Goal: Task Accomplishment & Management: Manage account settings

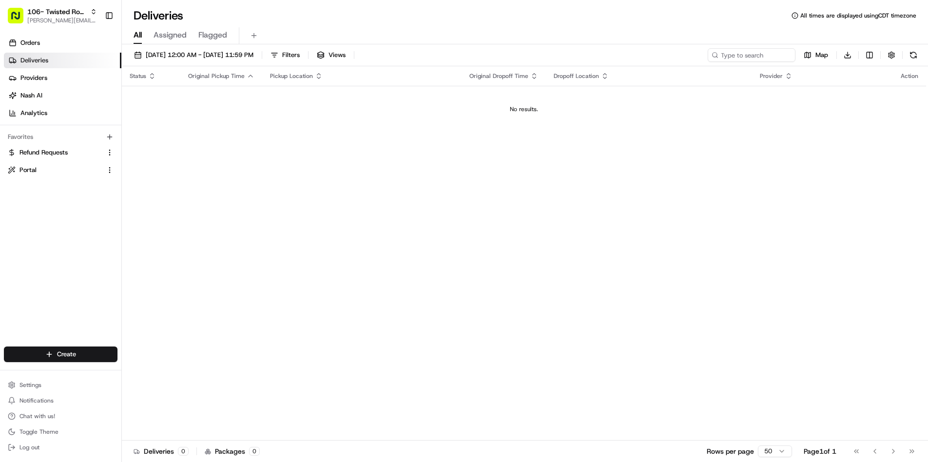
click at [62, 2] on div "106- Twisted Root Burger - Lubbock rachel@localfavorite.com Toggle Sidebar" at bounding box center [60, 15] width 121 height 31
click at [61, 18] on span "[PERSON_NAME][EMAIL_ADDRESS][DOMAIN_NAME]" at bounding box center [62, 21] width 70 height 8
type input "local"
click at [203, 52] on div "Local Favorite" at bounding box center [175, 50] width 141 height 19
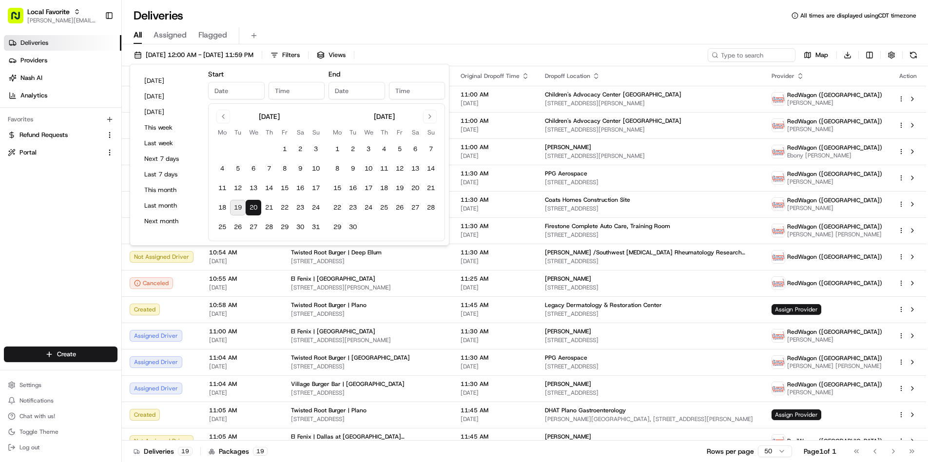
type input "Aug 20, 2025"
type input "12:00 AM"
type input "Aug 20, 2025"
type input "11:59 PM"
click at [238, 207] on button "19" at bounding box center [238, 208] width 16 height 16
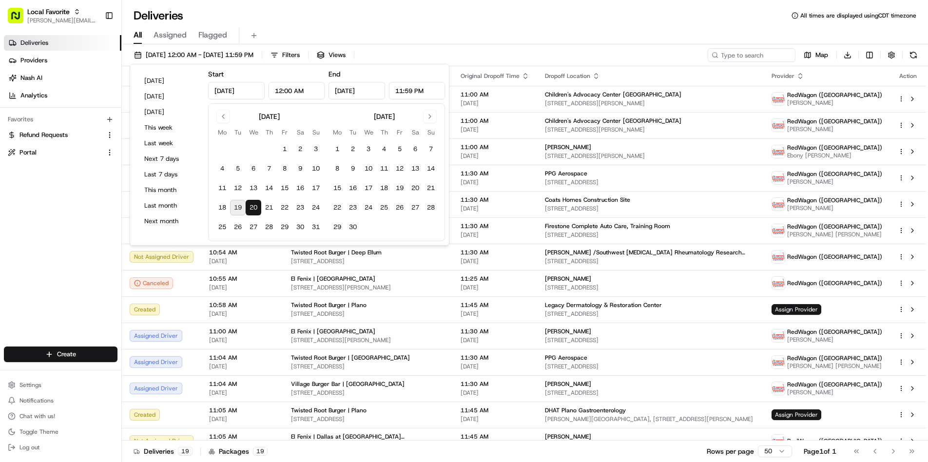
type input "Aug 19, 2025"
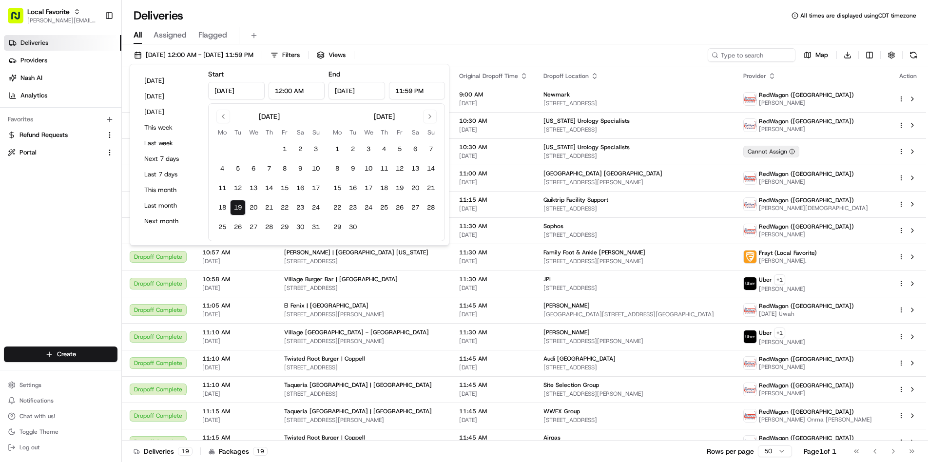
click at [238, 207] on button "19" at bounding box center [238, 208] width 16 height 16
click at [345, 26] on div "All Assigned Flagged" at bounding box center [525, 33] width 806 height 21
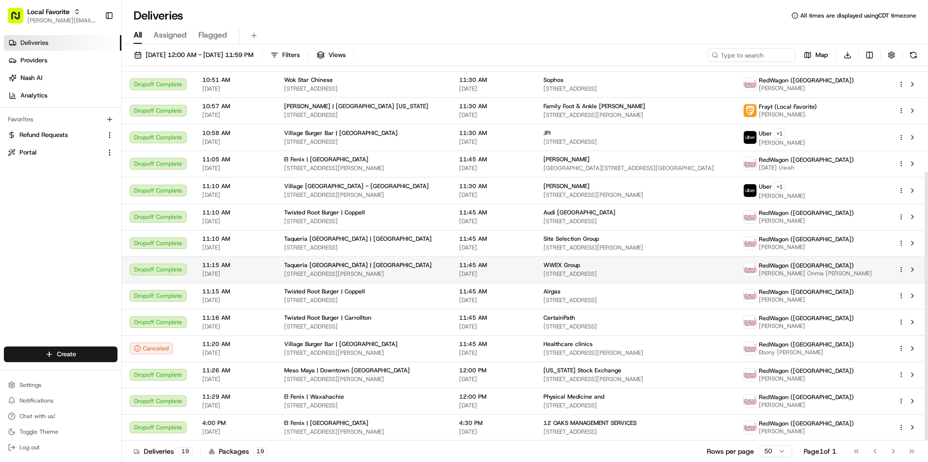
scroll to position [146, 0]
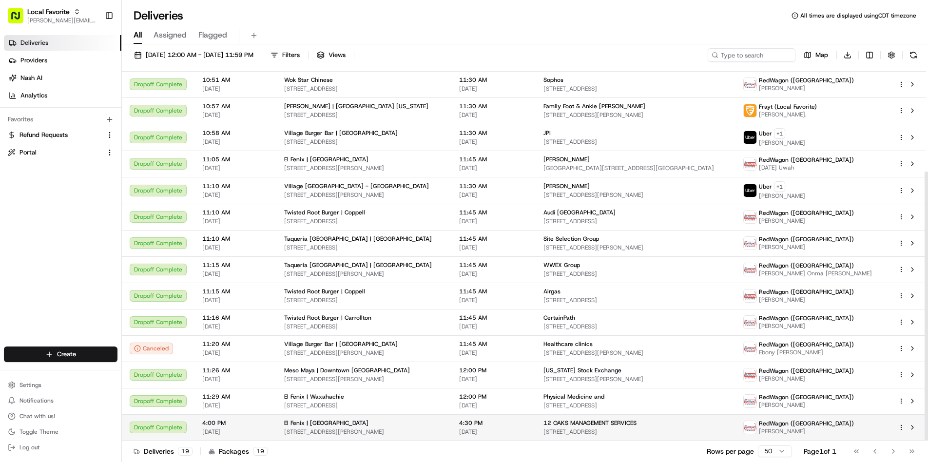
click at [314, 428] on div "El Fenix | Dallas Downtown 1601 McKinney Ave, Dallas, TX 75202, US" at bounding box center [363, 427] width 159 height 17
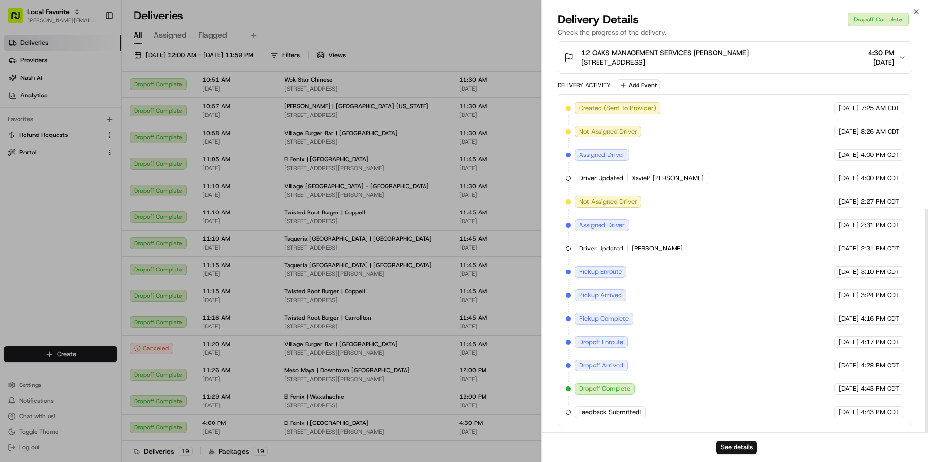
scroll to position [294, 0]
click at [629, 410] on span "Feedback Submitted!" at bounding box center [610, 412] width 62 height 9
click at [639, 411] on span "Feedback Submitted!" at bounding box center [610, 412] width 62 height 9
click at [570, 414] on div "Created (Sent To Provider) RedWagon (Dallas) 08/13/2025 7:25 AM CDT Not Assigne…" at bounding box center [735, 260] width 338 height 316
click at [728, 447] on button "See details" at bounding box center [737, 448] width 40 height 14
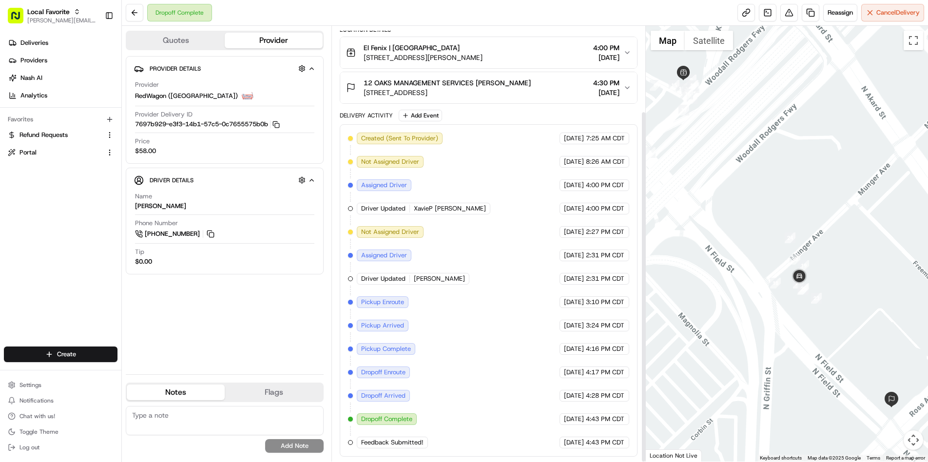
scroll to position [105, 0]
click at [404, 445] on span "Feedback Submitted!" at bounding box center [392, 442] width 62 height 9
click at [413, 439] on span "Feedback Submitted!" at bounding box center [392, 442] width 62 height 9
click at [416, 440] on span "Feedback Submitted!" at bounding box center [392, 442] width 62 height 9
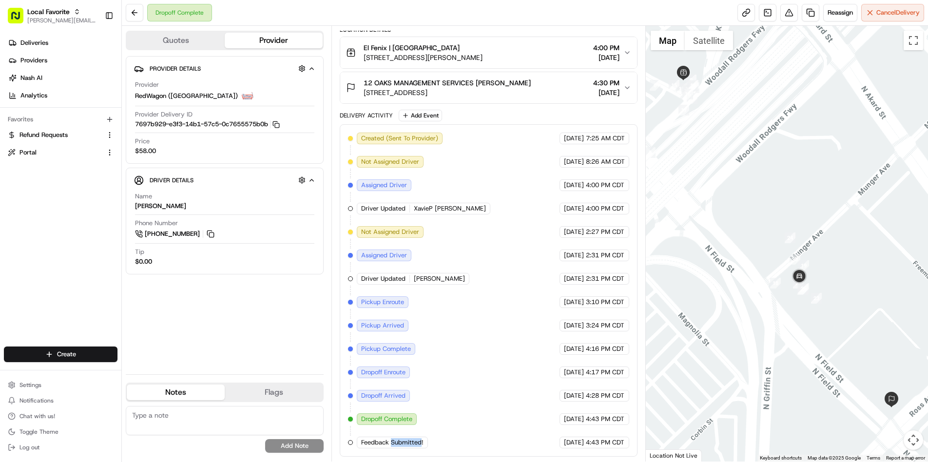
click at [380, 439] on span "Feedback Submitted!" at bounding box center [392, 442] width 62 height 9
click at [373, 441] on span "Feedback Submitted!" at bounding box center [392, 442] width 62 height 9
click at [419, 443] on span "Feedback Submitted!" at bounding box center [392, 442] width 62 height 9
click at [425, 444] on div "Feedback Submitted!" at bounding box center [392, 443] width 71 height 12
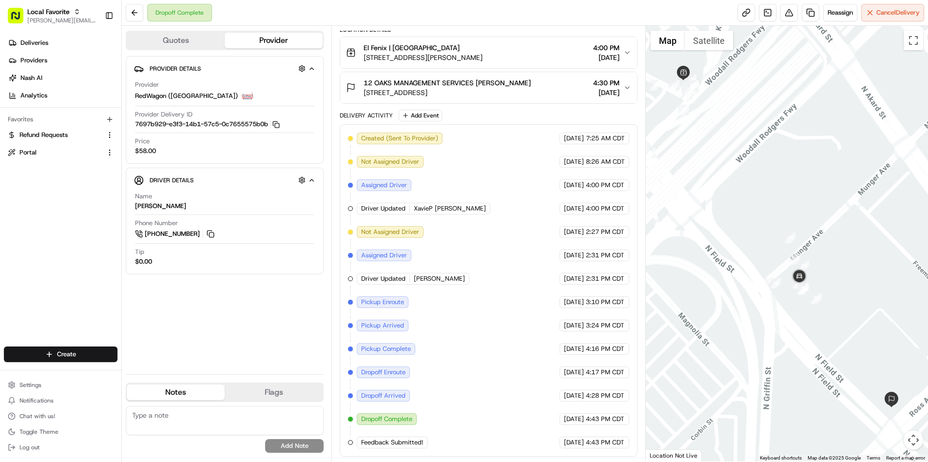
click at [407, 442] on span "Feedback Submitted!" at bounding box center [392, 442] width 62 height 9
click at [377, 441] on span "Feedback Submitted!" at bounding box center [392, 442] width 62 height 9
click at [374, 441] on span "Feedback Submitted!" at bounding box center [392, 442] width 62 height 9
click at [112, 117] on icon "button" at bounding box center [110, 120] width 8 height 8
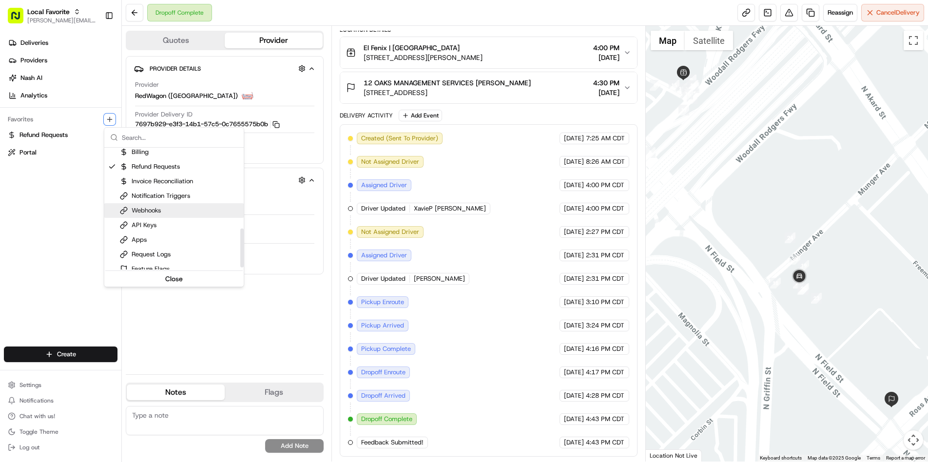
scroll to position [253, 0]
click at [169, 181] on div "Invoice Reconciliation" at bounding box center [156, 180] width 73 height 9
click at [268, 353] on html "Local Favorite rachel@localfavorite.com Toggle Sidebar Deliveries Providers Nas…" at bounding box center [464, 231] width 928 height 462
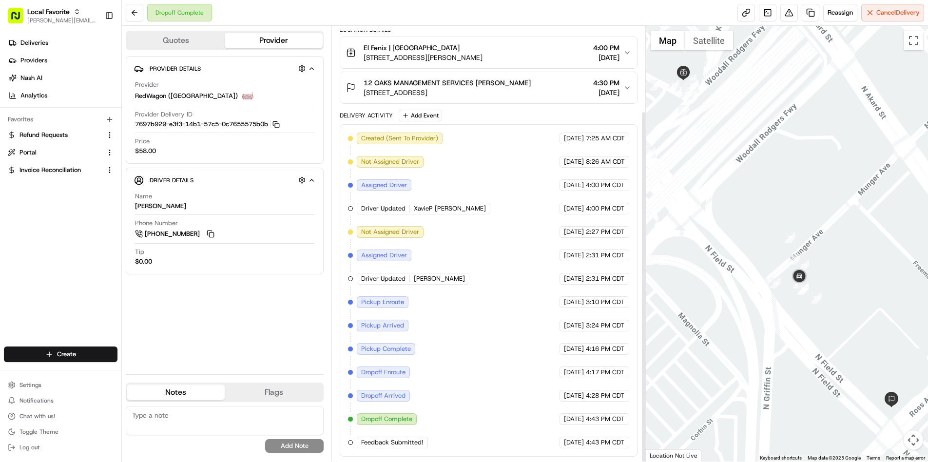
scroll to position [105, 0]
click at [393, 438] on div "Feedback Submitted!" at bounding box center [392, 443] width 71 height 12
click at [398, 442] on span "Feedback Submitted!" at bounding box center [392, 442] width 62 height 9
click at [564, 446] on span "08/19/2025" at bounding box center [574, 442] width 20 height 9
click at [411, 440] on span "Feedback Submitted!" at bounding box center [392, 442] width 62 height 9
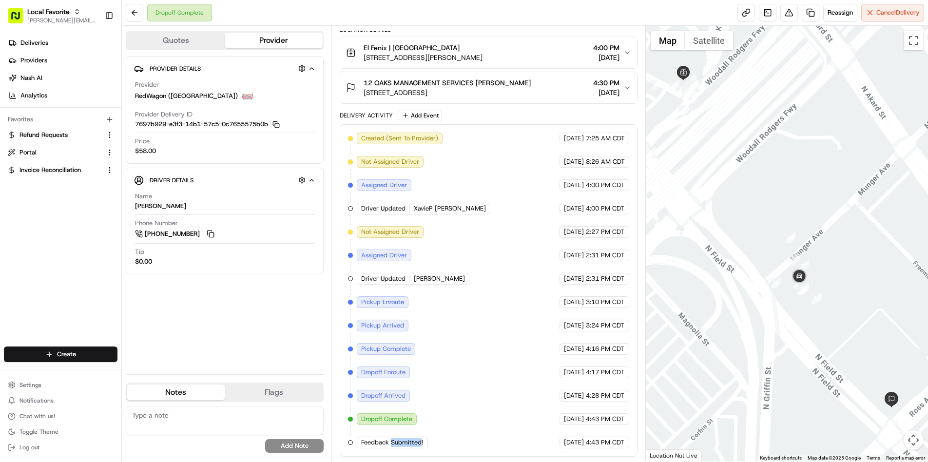
click at [411, 440] on span "Feedback Submitted!" at bounding box center [392, 442] width 62 height 9
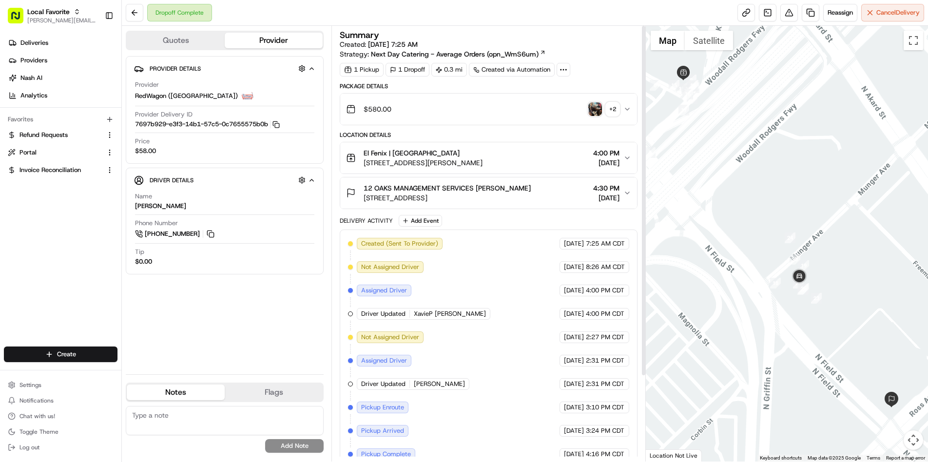
scroll to position [0, 0]
click at [611, 111] on div "+ 2" at bounding box center [613, 109] width 14 height 14
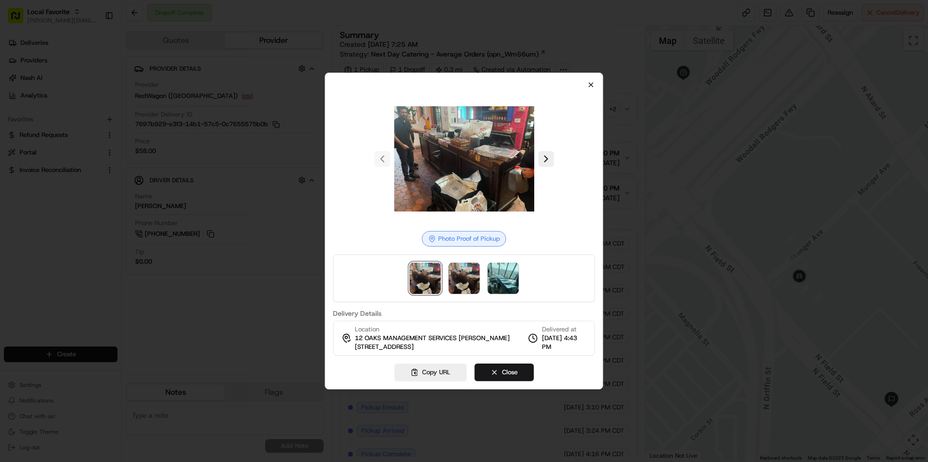
click at [593, 83] on icon "button" at bounding box center [591, 85] width 4 height 4
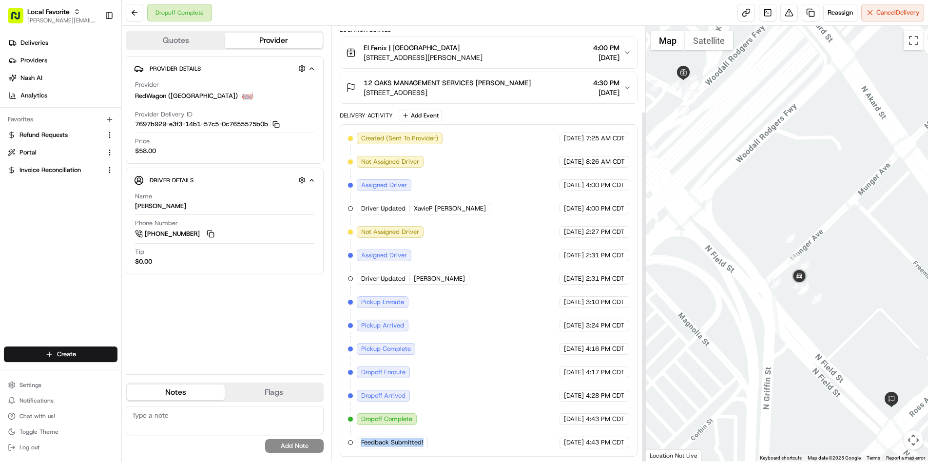
scroll to position [105, 0]
click at [409, 444] on span "Feedback Submitted!" at bounding box center [392, 442] width 62 height 9
click at [436, 440] on div "Created (Sent To Provider) RedWagon (Dallas) 08/13/2025 7:25 AM CDT Not Assigne…" at bounding box center [488, 291] width 281 height 316
click at [350, 442] on div at bounding box center [350, 442] width 5 height 5
click at [381, 446] on span "Feedback Submitted!" at bounding box center [392, 442] width 62 height 9
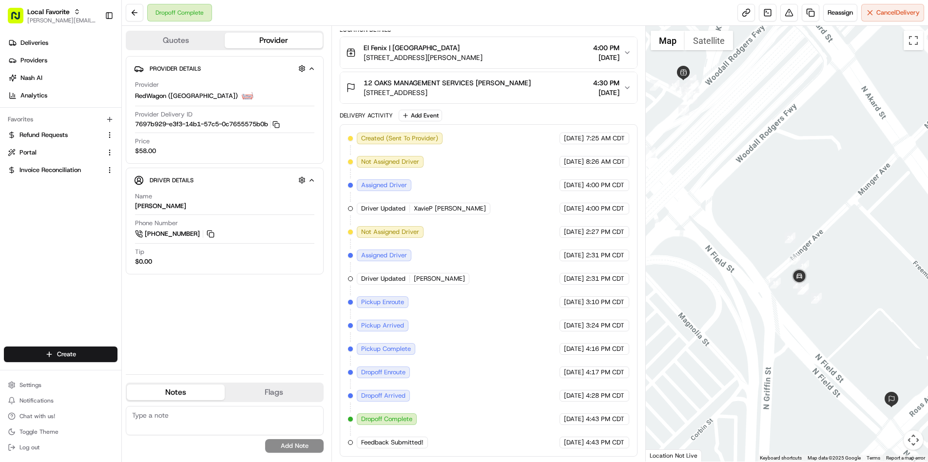
click at [564, 441] on span "08/19/2025" at bounding box center [574, 442] width 20 height 9
click at [55, 416] on button "Chat with us!" at bounding box center [61, 416] width 114 height 14
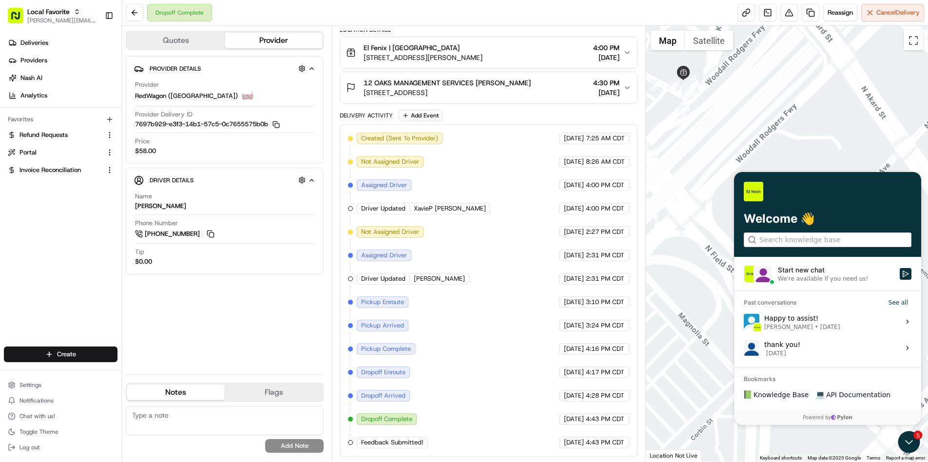
click at [811, 276] on div "We're available if you need us!" at bounding box center [823, 279] width 90 height 8
click at [900, 276] on button "Start new chat We're available if you need us!" at bounding box center [906, 274] width 12 height 12
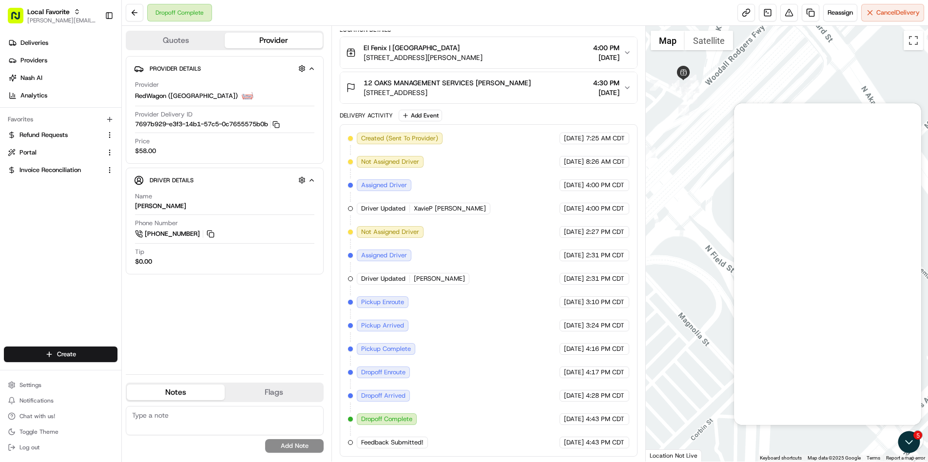
scroll to position [0, 0]
click at [757, 389] on div at bounding box center [827, 400] width 179 height 37
click at [748, 394] on p at bounding box center [828, 395] width 168 height 10
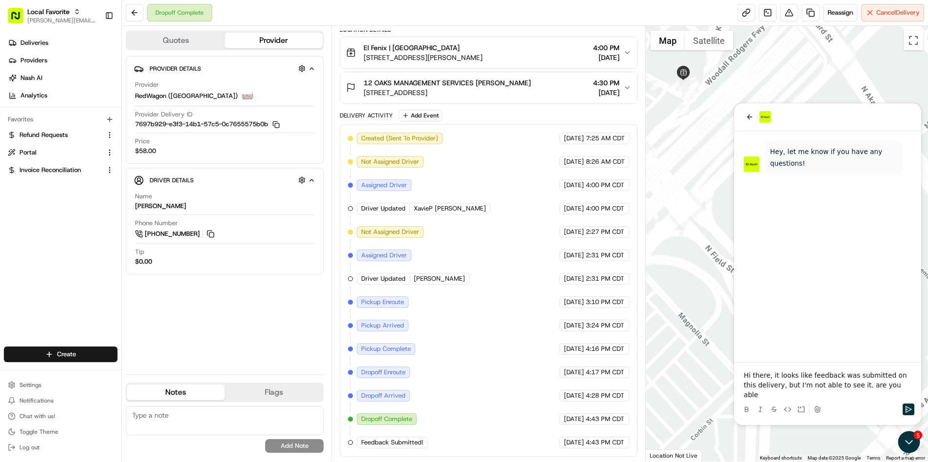
drag, startPoint x: 793, startPoint y: 400, endPoint x: 846, endPoint y: 397, distance: 52.8
click at [846, 393] on p "Hi there, it looks like feedback was submitted on this delivery, but I'm not ab…" at bounding box center [828, 384] width 168 height 29
click at [788, 394] on p "Hi there, it looks like feedback was submitted on this delivery, but I'm not ab…" at bounding box center [828, 384] width 168 height 29
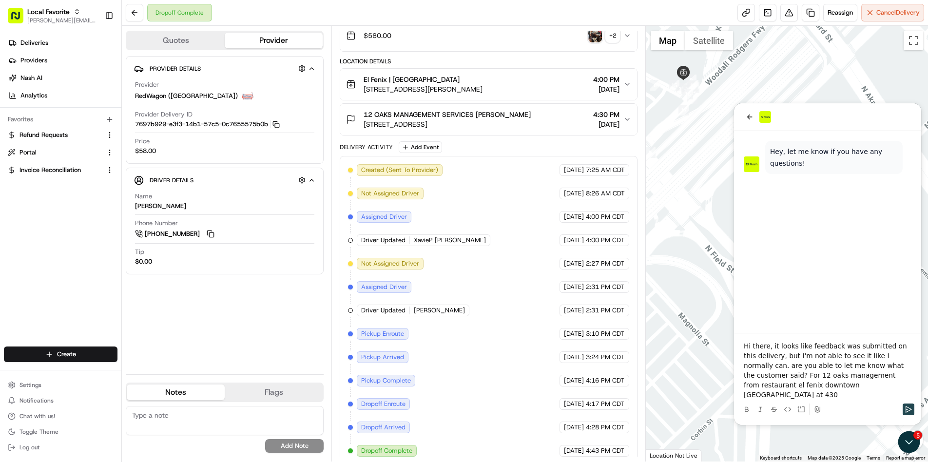
click at [911, 411] on icon "Send" at bounding box center [909, 410] width 8 height 8
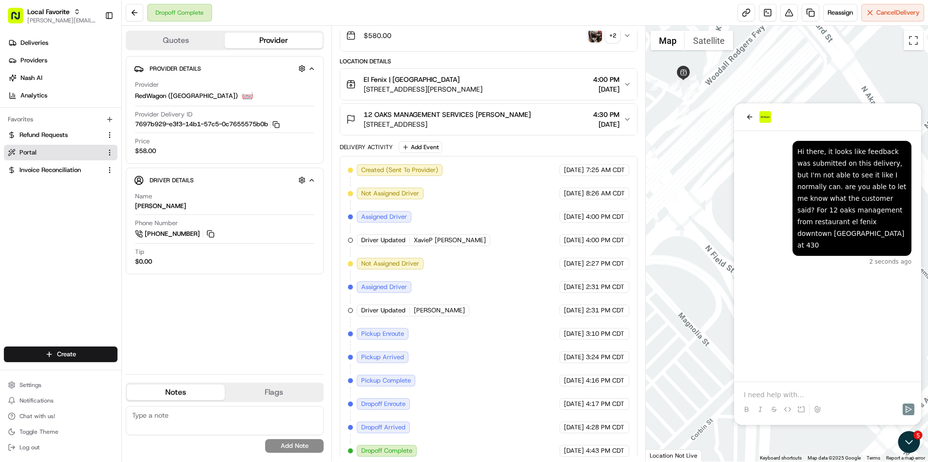
click at [47, 152] on link "Portal" at bounding box center [55, 152] width 94 height 9
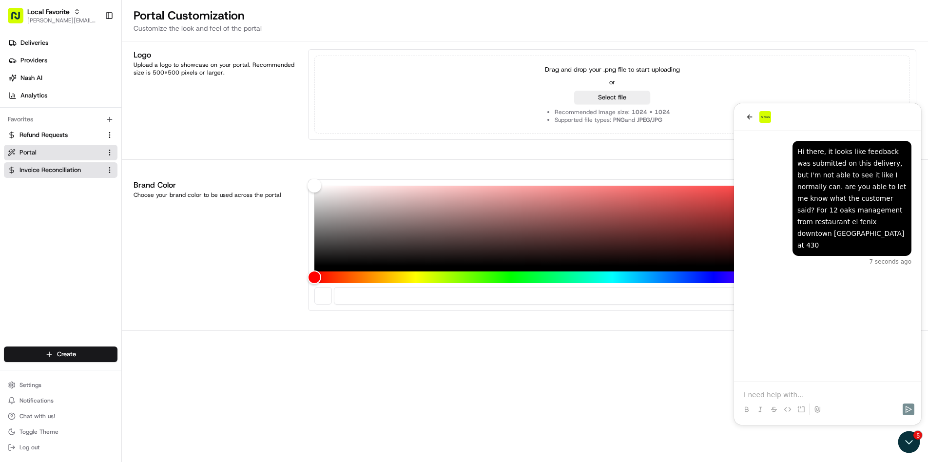
click at [57, 171] on span "Invoice Reconciliation" at bounding box center [49, 170] width 61 height 9
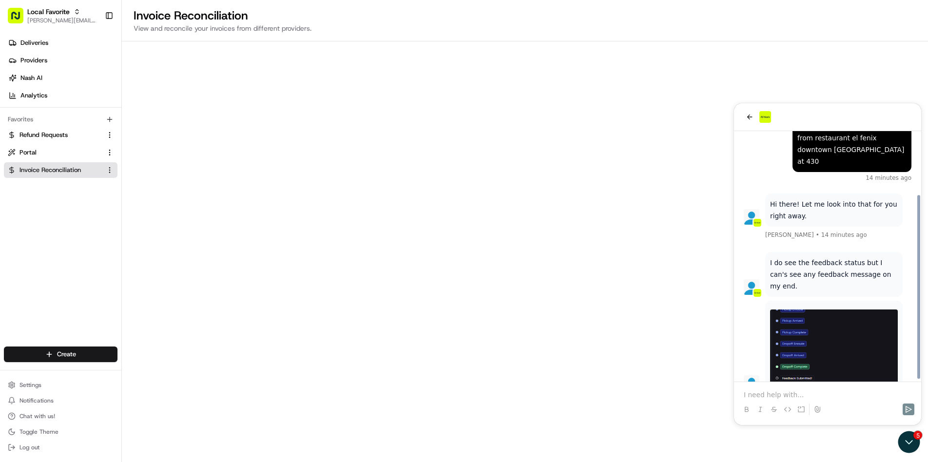
scroll to position [83, 0]
click at [781, 394] on p at bounding box center [828, 395] width 168 height 10
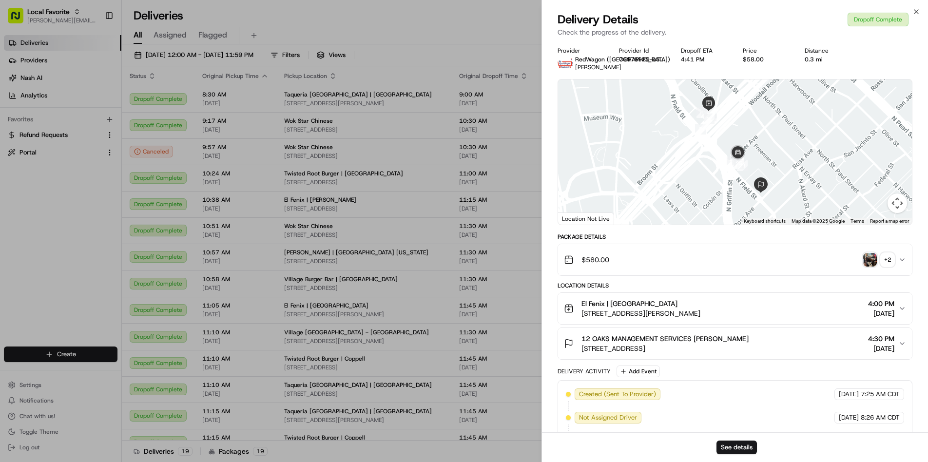
scroll to position [294, 0]
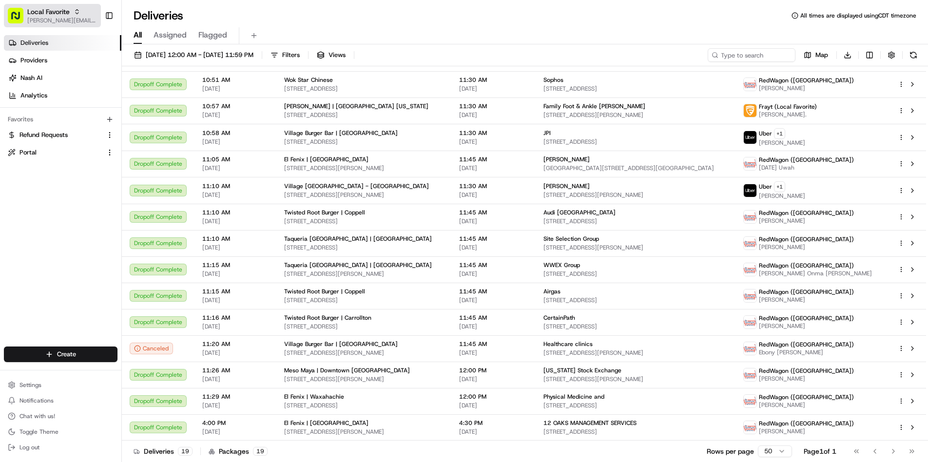
click at [67, 16] on span "Local Favorite" at bounding box center [48, 12] width 42 height 10
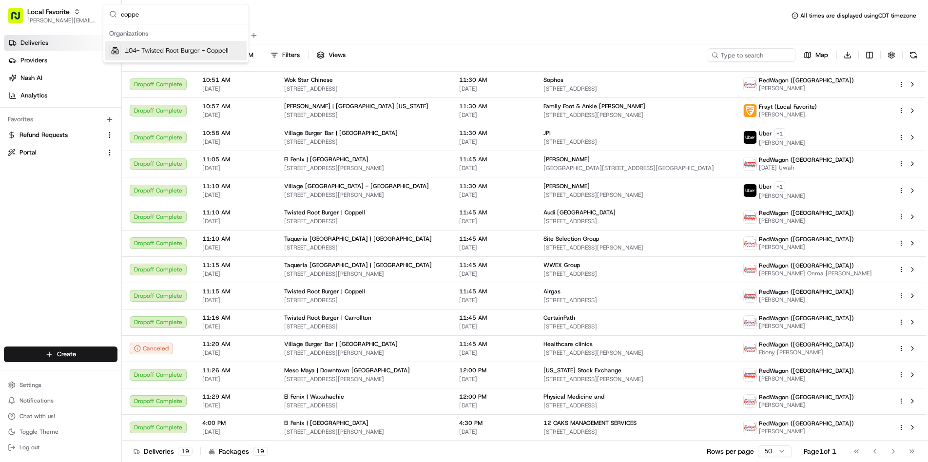
type input "coppe"
click at [155, 53] on span "104- Twisted Root Burger - Coppell" at bounding box center [177, 50] width 104 height 9
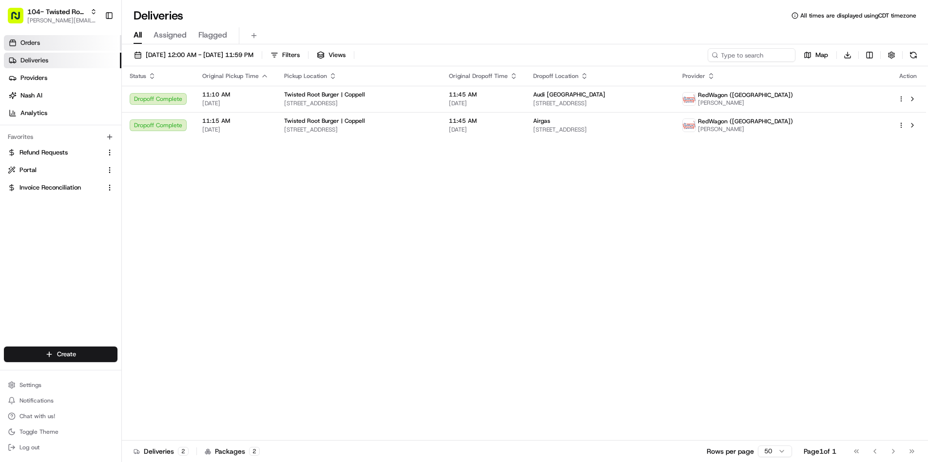
click at [37, 45] on span "Orders" at bounding box center [29, 43] width 19 height 9
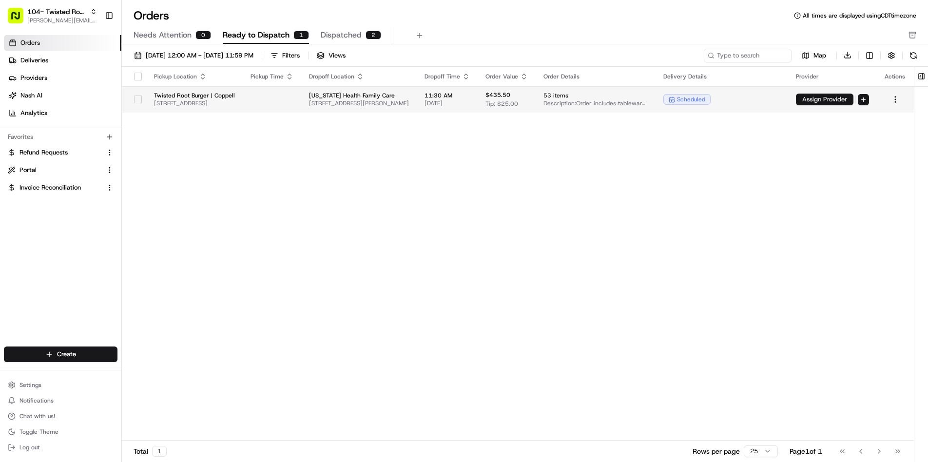
click at [837, 100] on button "Assign Provider" at bounding box center [825, 100] width 58 height 12
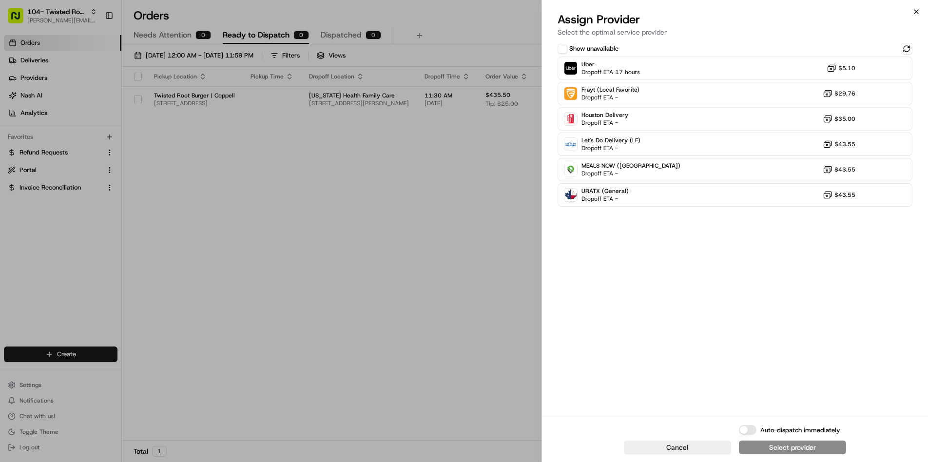
click at [915, 13] on icon "button" at bounding box center [917, 12] width 8 height 8
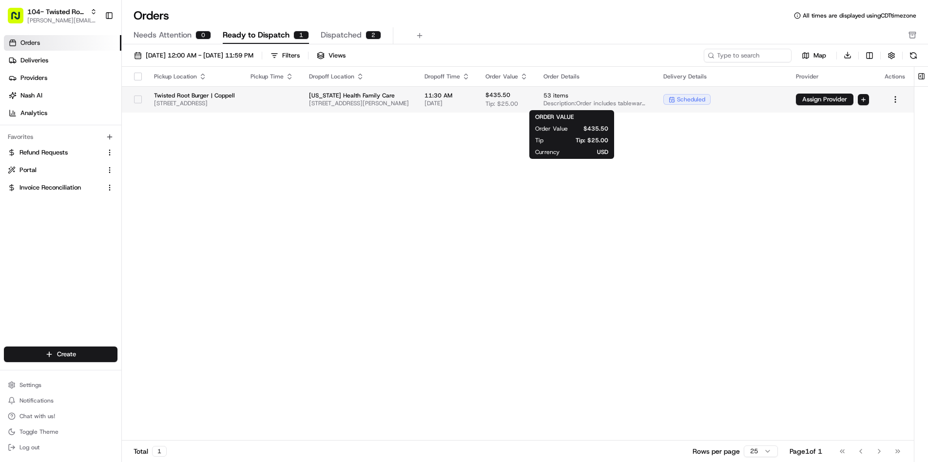
click at [518, 105] on span "Tip: $25.00" at bounding box center [502, 104] width 33 height 8
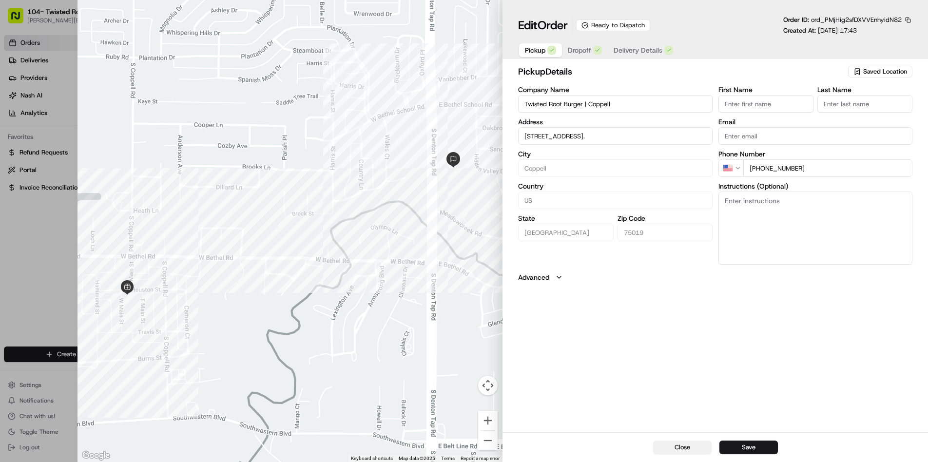
click at [680, 446] on button "Close" at bounding box center [682, 448] width 58 height 14
type input "+1"
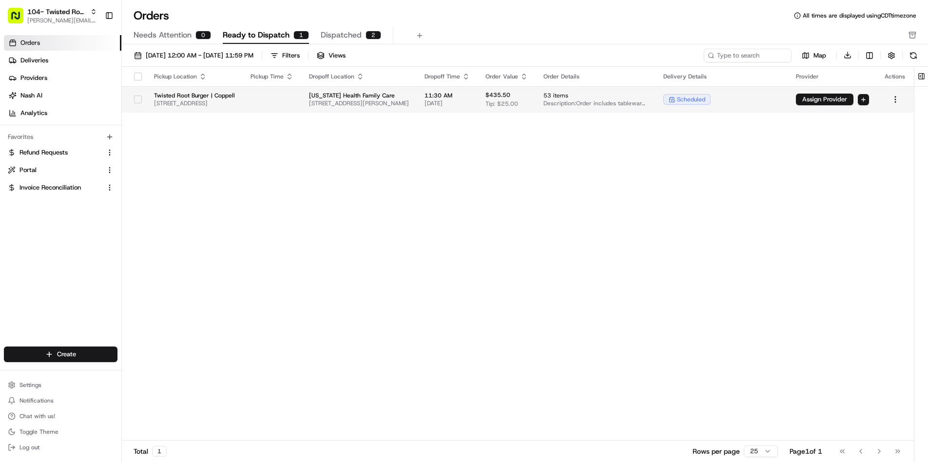
click at [518, 100] on span "Tip: $25.00" at bounding box center [502, 104] width 33 height 8
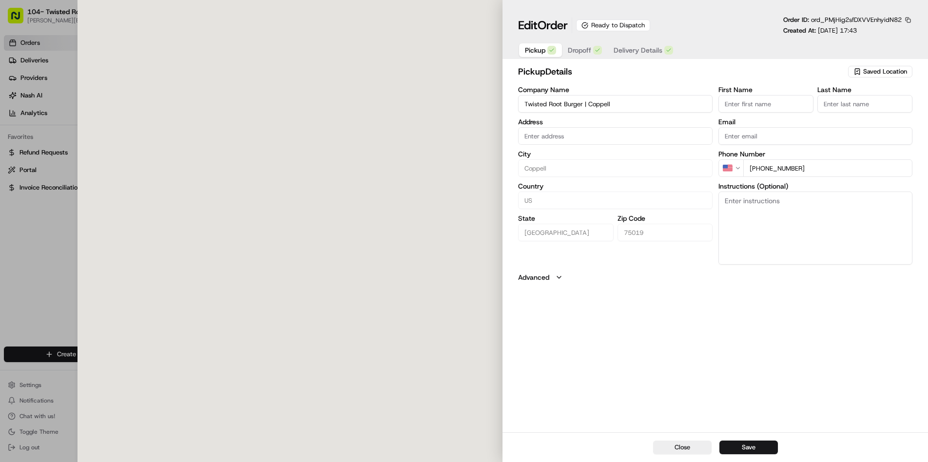
type input "505 Houston St, Coppell, TX 75019, USA."
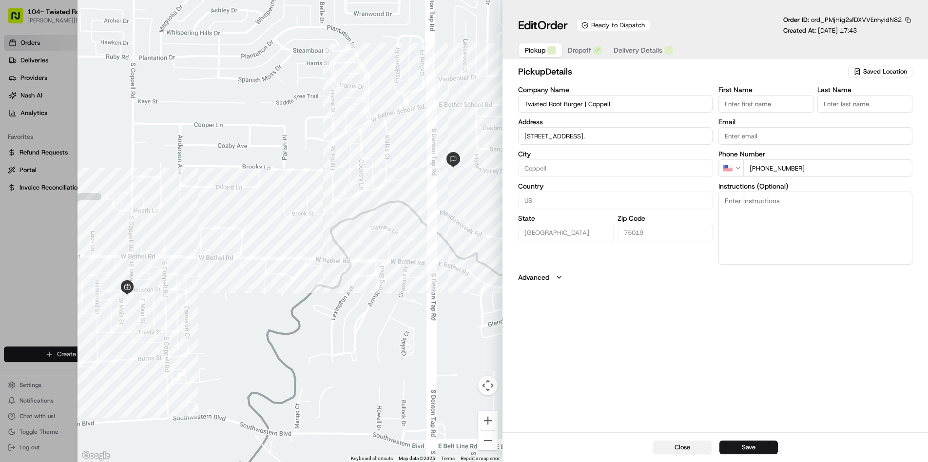
click at [673, 453] on button "Close" at bounding box center [682, 448] width 58 height 14
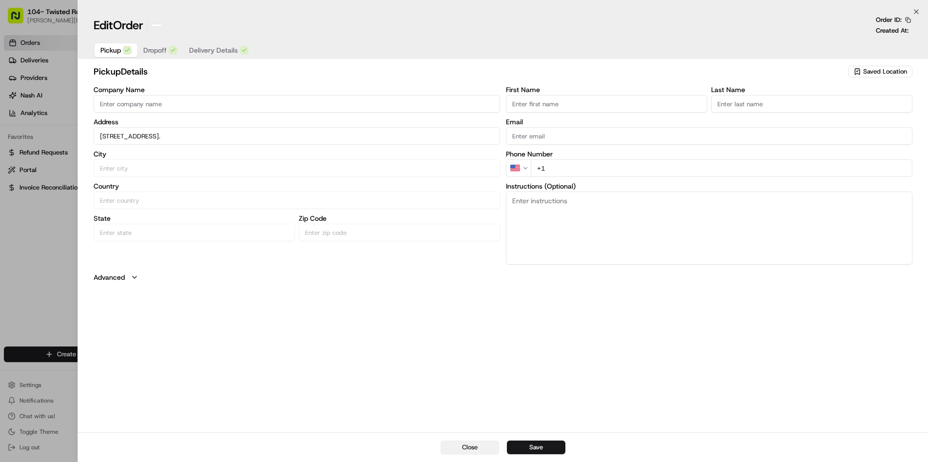
type input "+1"
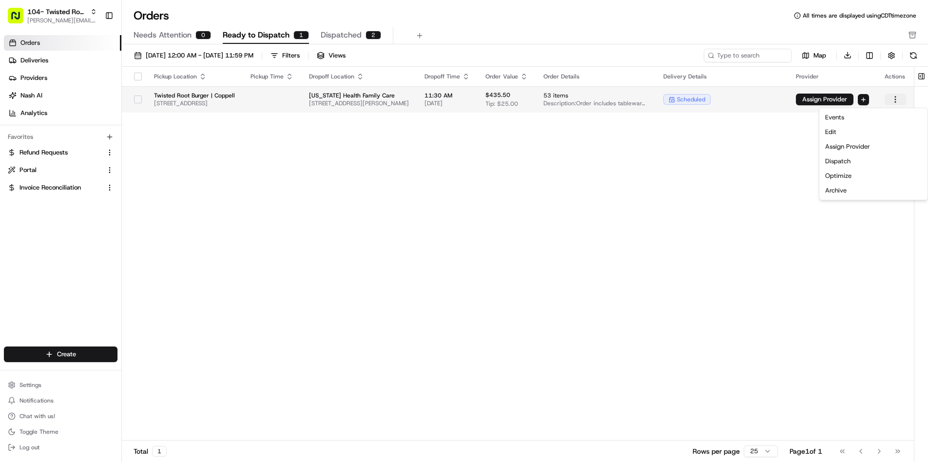
click at [904, 100] on html "104- Twisted Root Burger - Coppell rachel@localfavorite.com Toggle Sidebar Orde…" at bounding box center [464, 231] width 928 height 462
click at [867, 162] on div "Dispatch" at bounding box center [873, 161] width 104 height 15
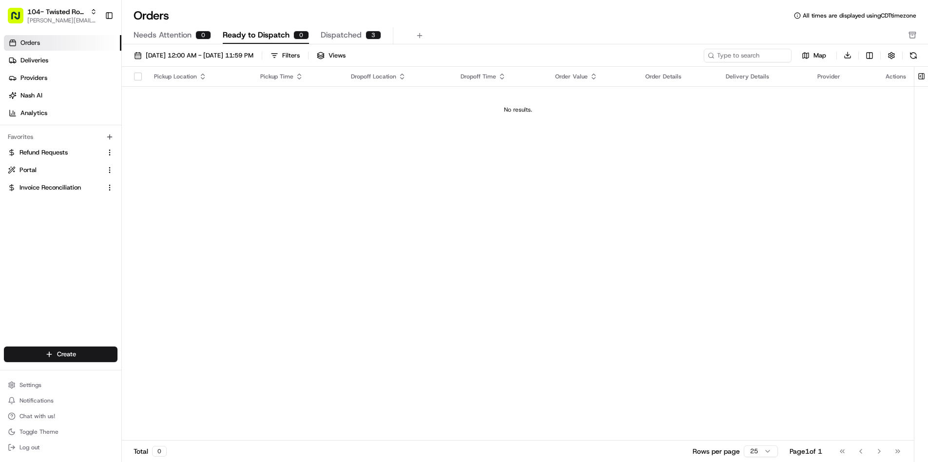
click at [348, 37] on span "Dispatched" at bounding box center [341, 35] width 41 height 12
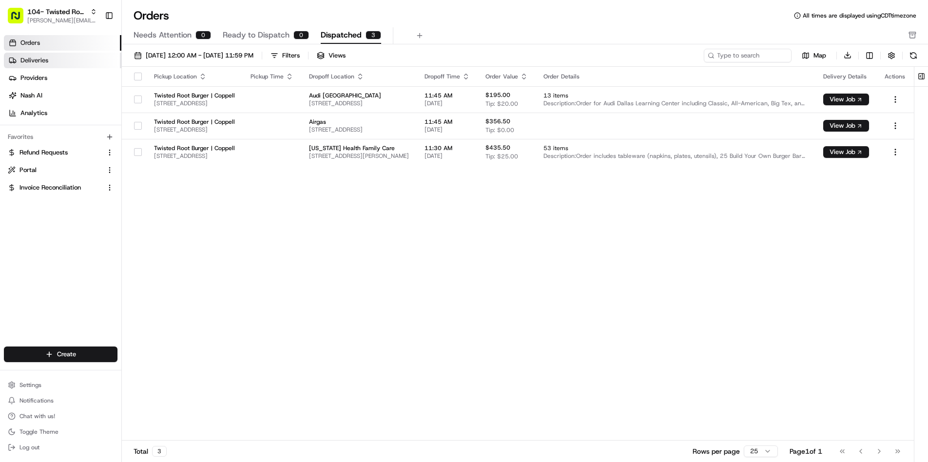
click at [58, 62] on link "Deliveries" at bounding box center [62, 61] width 117 height 16
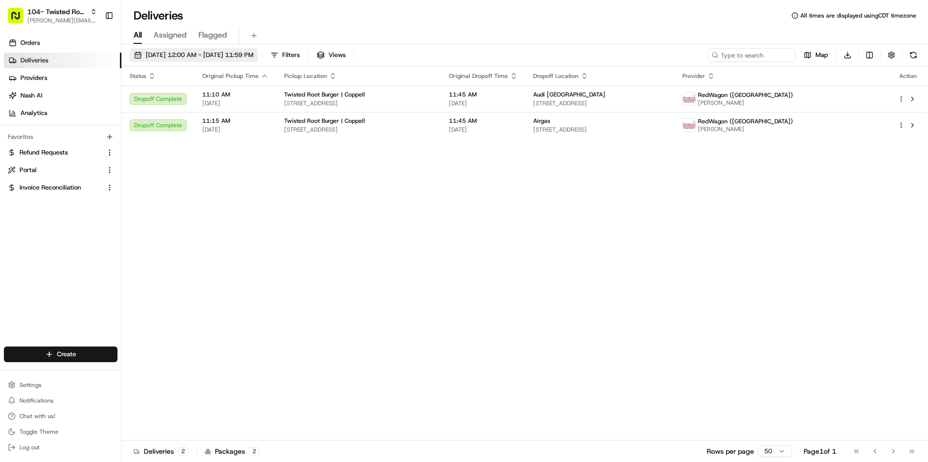
click at [253, 55] on span "[DATE] 12:00 AM - [DATE] 11:59 PM" at bounding box center [200, 55] width 108 height 9
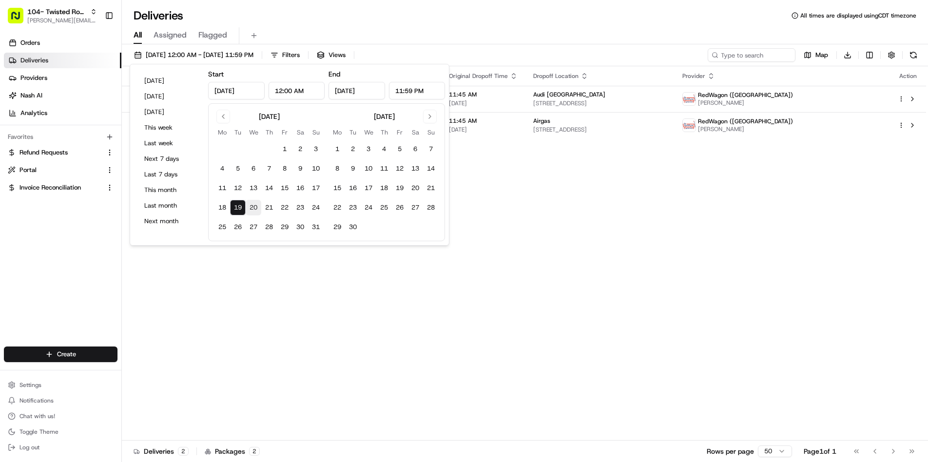
click at [254, 209] on button "20" at bounding box center [254, 208] width 16 height 16
type input "Aug 20, 2025"
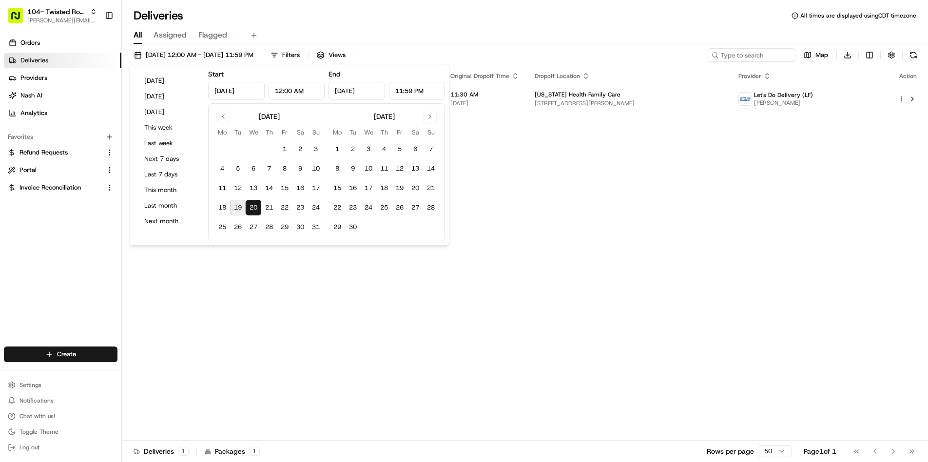
click at [254, 209] on button "20" at bounding box center [254, 208] width 16 height 16
click at [422, 40] on div "All Assigned Flagged" at bounding box center [525, 35] width 806 height 17
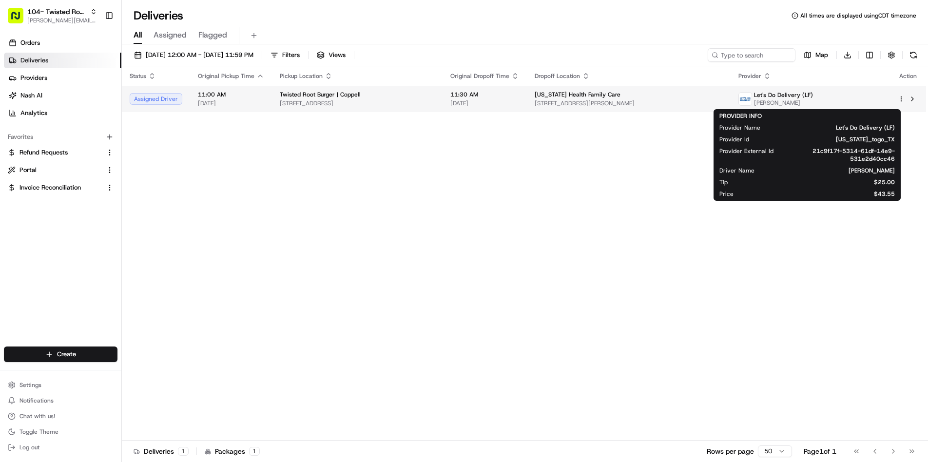
click at [752, 98] on img at bounding box center [745, 99] width 13 height 13
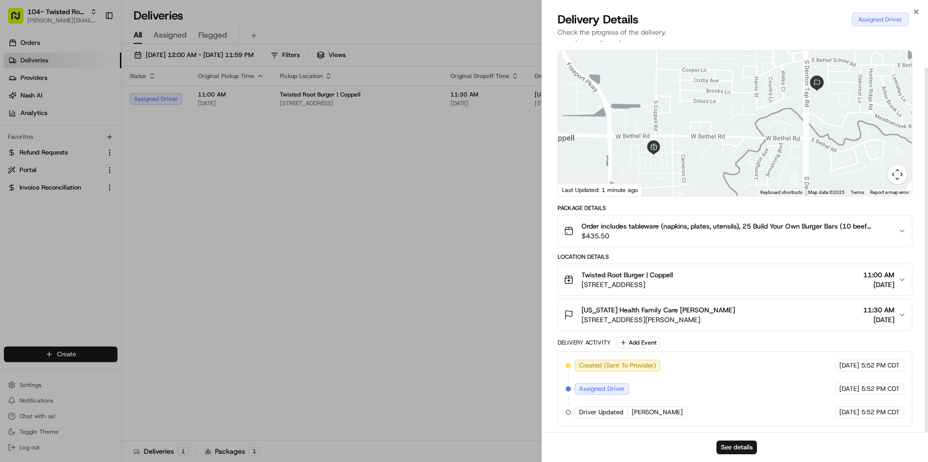
scroll to position [29, 0]
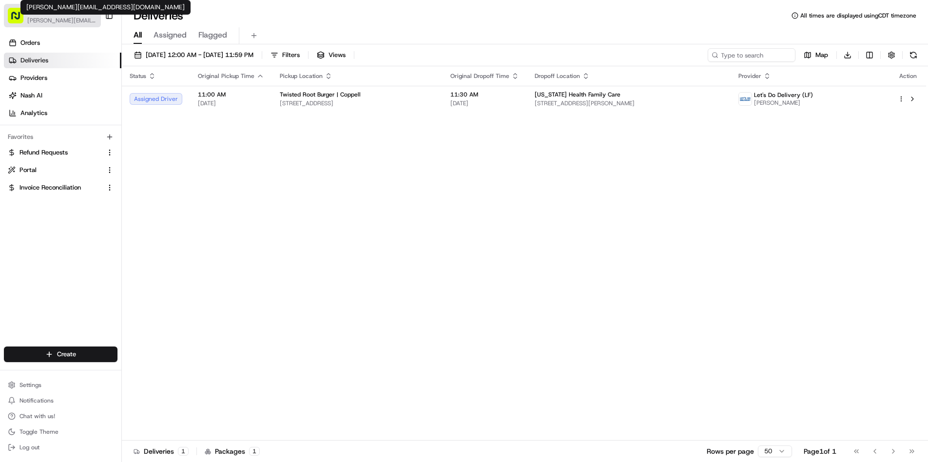
click at [59, 17] on span "[PERSON_NAME][EMAIL_ADDRESS][DOMAIN_NAME]" at bounding box center [62, 21] width 70 height 8
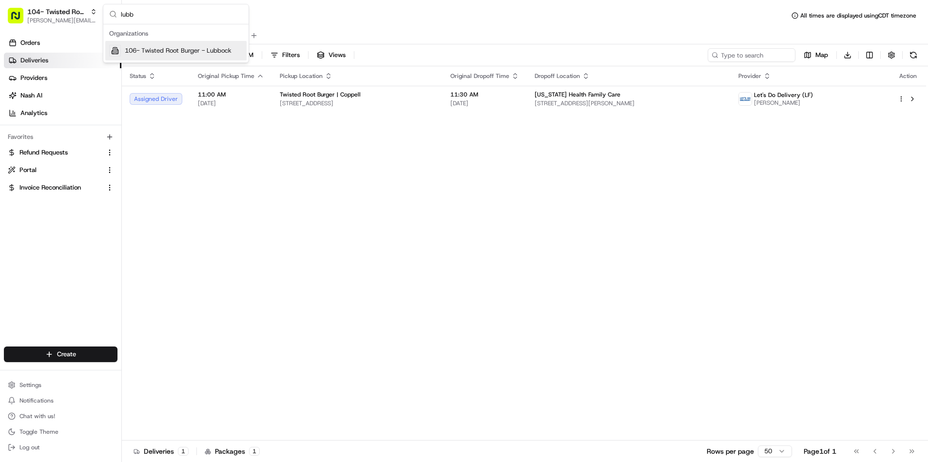
type input "lubb"
click at [158, 51] on span "106- Twisted Root Burger - Lubbock" at bounding box center [178, 50] width 107 height 9
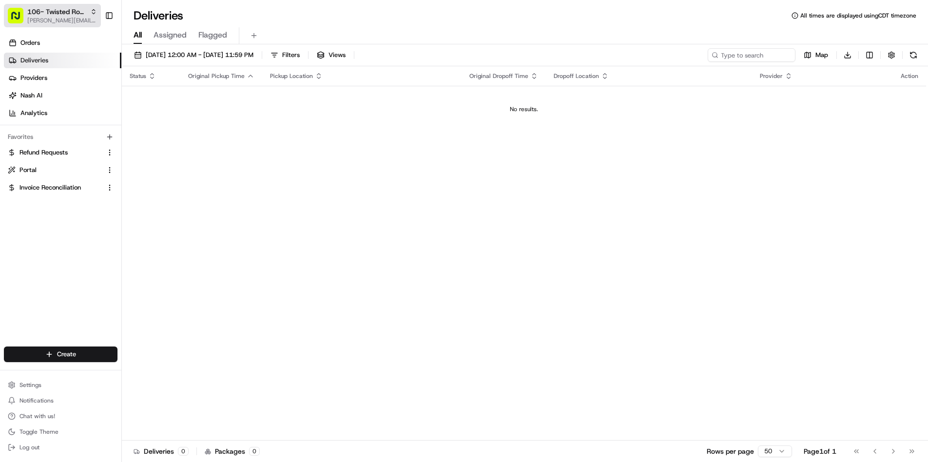
click at [60, 15] on div "106- Twisted Root Burger - Lubbock rachel@localfavorite.com" at bounding box center [62, 16] width 70 height 18
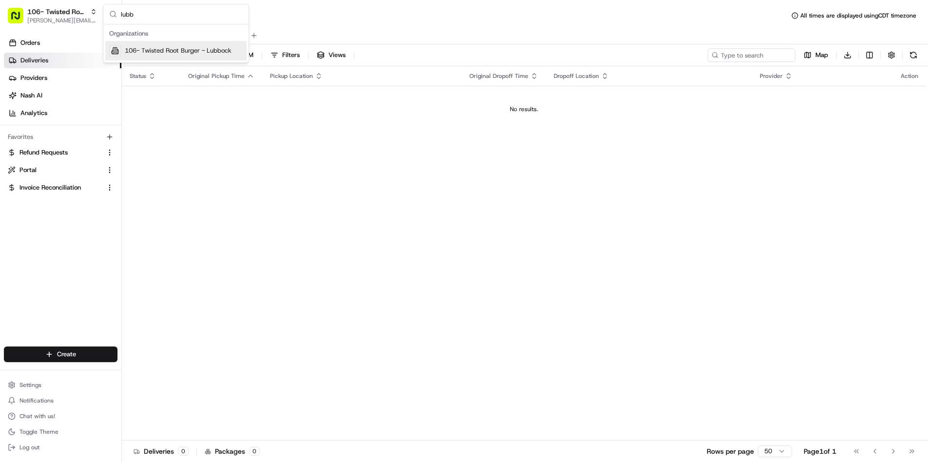
type input "lubb"
click at [157, 57] on div "106- Twisted Root Burger - Lubbock" at bounding box center [175, 50] width 141 height 19
click at [46, 46] on link "Orders" at bounding box center [62, 43] width 117 height 16
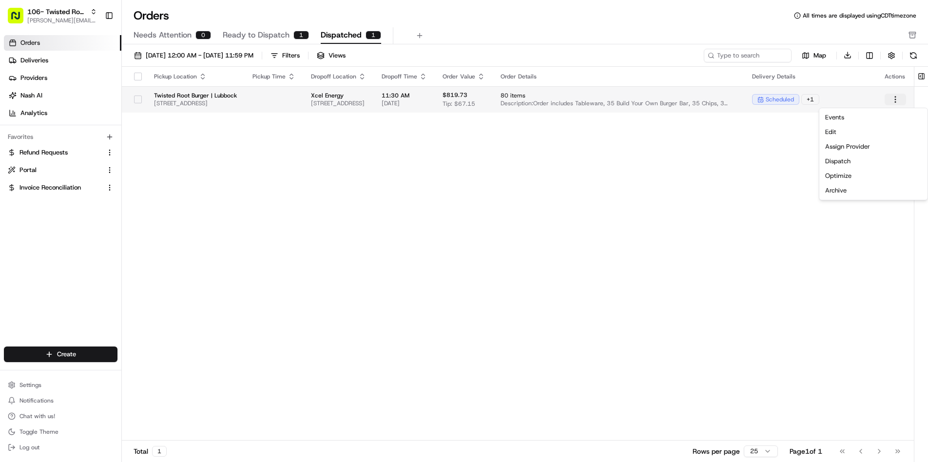
click at [897, 101] on html "106- Twisted Root Burger - Lubbock rachel@localfavorite.com Toggle Sidebar Orde…" at bounding box center [464, 231] width 928 height 462
click at [868, 161] on div "Dispatch" at bounding box center [873, 161] width 104 height 15
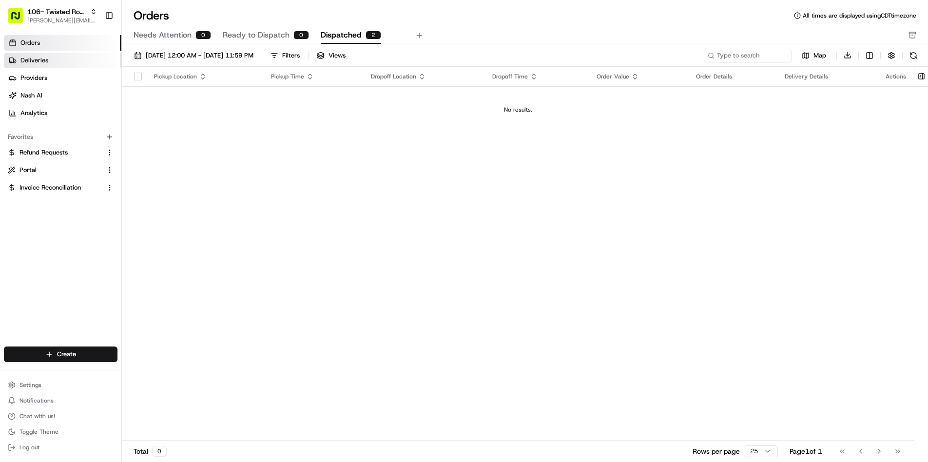
click at [43, 61] on span "Deliveries" at bounding box center [34, 60] width 28 height 9
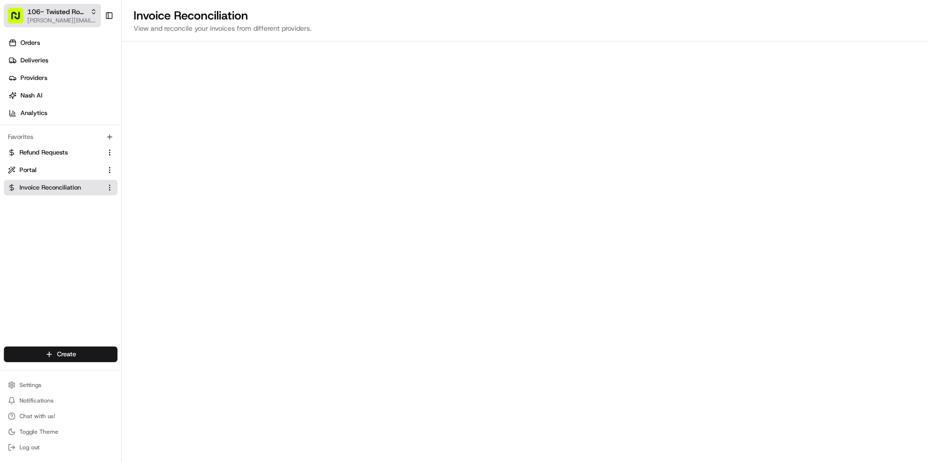
click at [72, 13] on span "106- Twisted Root Burger - Lubbock" at bounding box center [56, 12] width 59 height 10
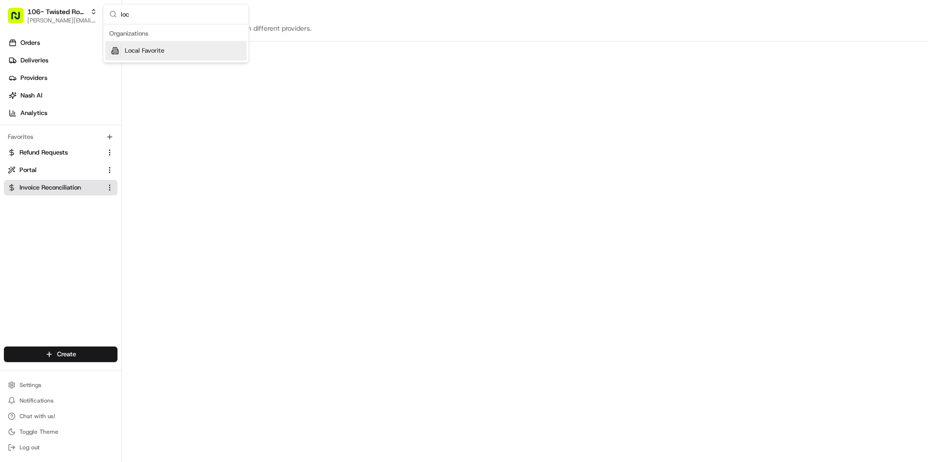
type input "loc"
click at [165, 53] on div "Local Favorite" at bounding box center [175, 50] width 141 height 19
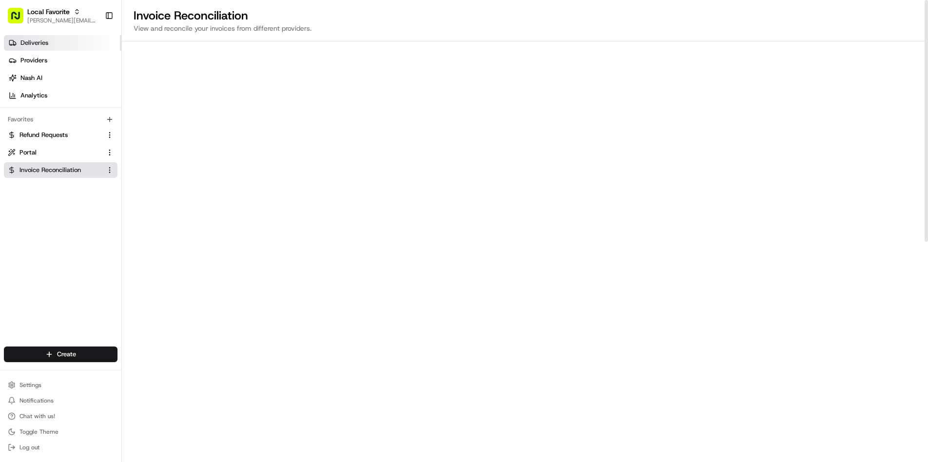
click at [65, 47] on link "Deliveries" at bounding box center [62, 43] width 117 height 16
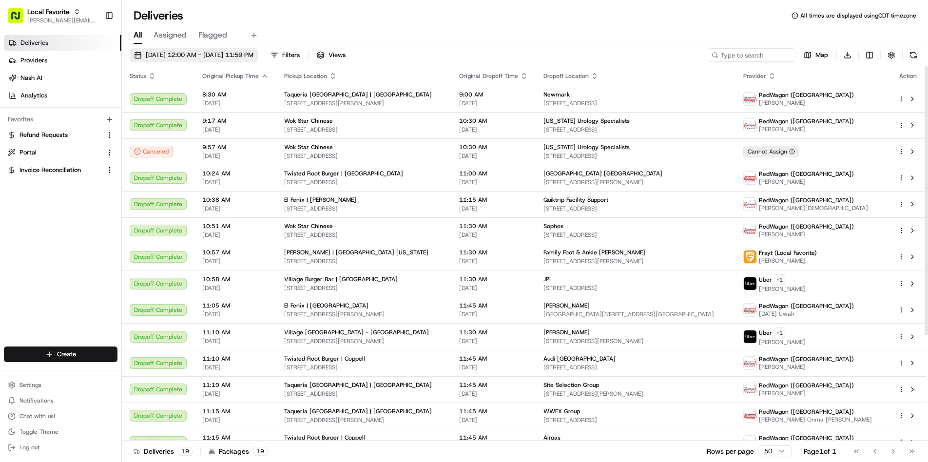
click at [253, 53] on span "[DATE] 12:00 AM - [DATE] 11:59 PM" at bounding box center [200, 55] width 108 height 9
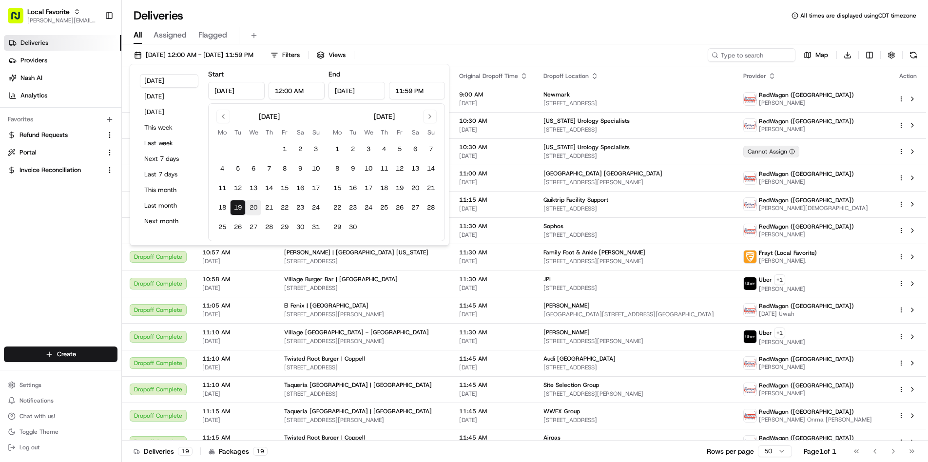
click at [255, 204] on button "20" at bounding box center [254, 208] width 16 height 16
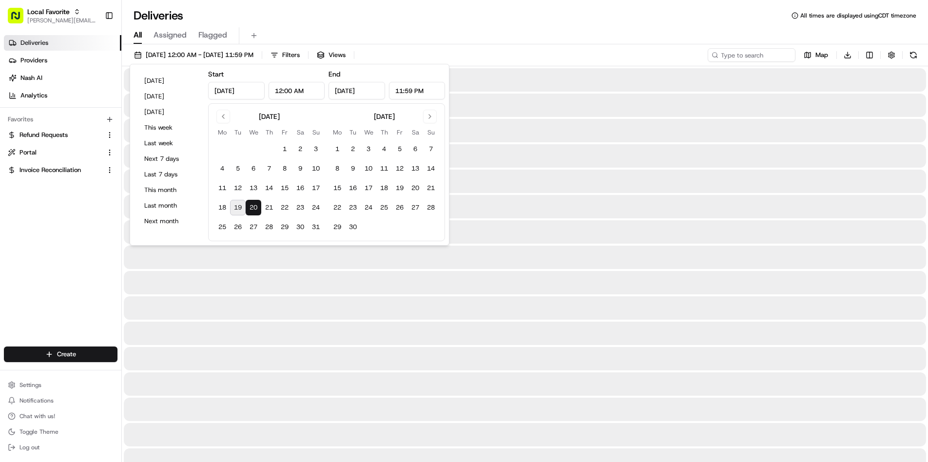
type input "Aug 20, 2025"
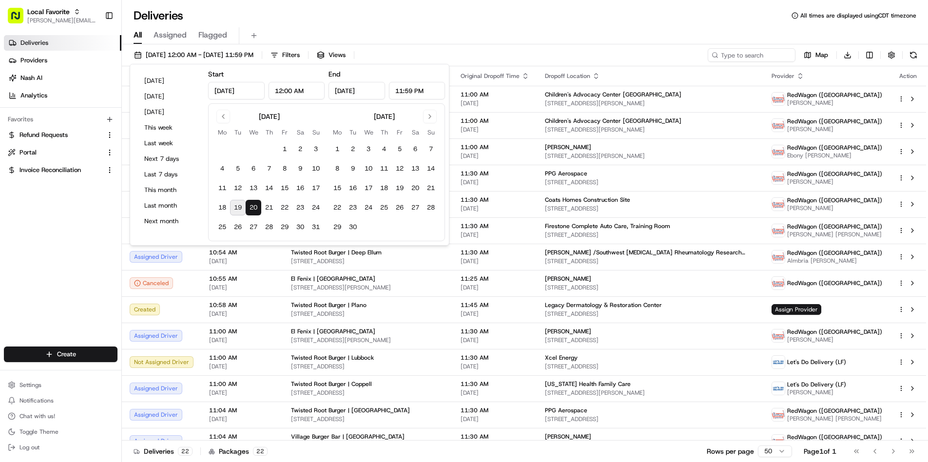
click at [255, 204] on button "20" at bounding box center [254, 208] width 16 height 16
click at [509, 28] on div "All Assigned Flagged" at bounding box center [525, 35] width 806 height 17
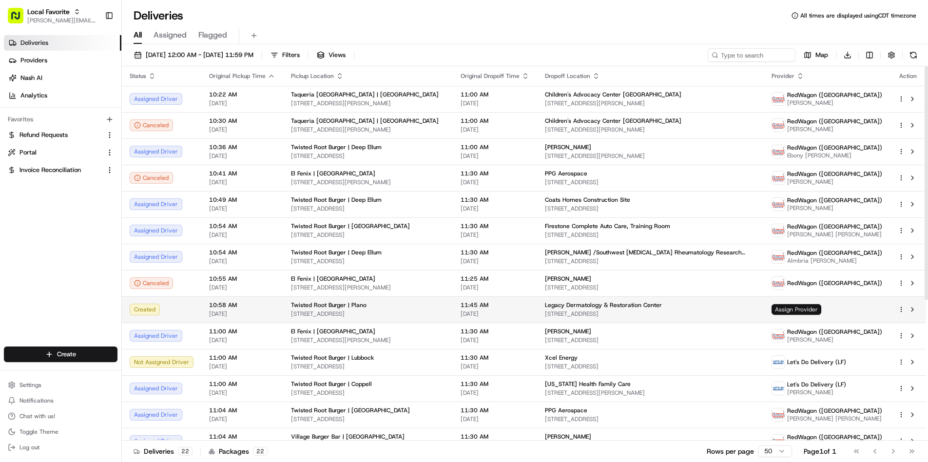
click at [801, 312] on span "Assign Provider" at bounding box center [797, 309] width 50 height 11
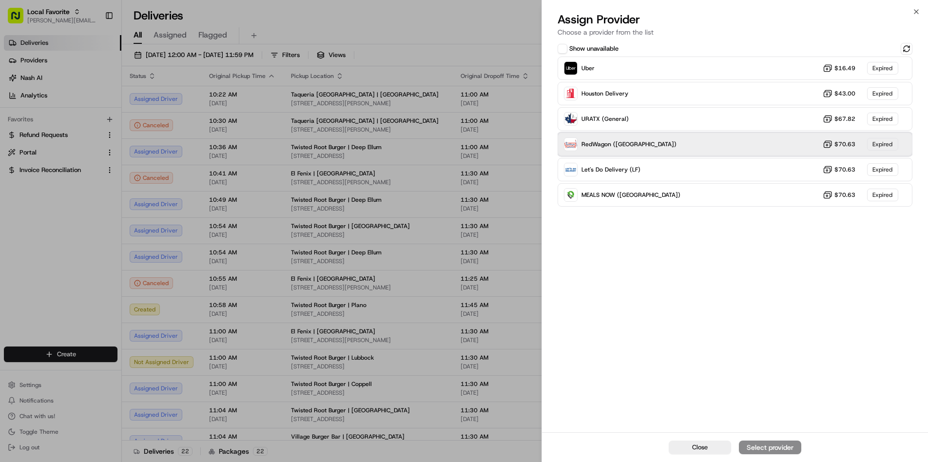
click at [661, 148] on div "RedWagon (Dallas) $70.63 Expired" at bounding box center [735, 144] width 355 height 23
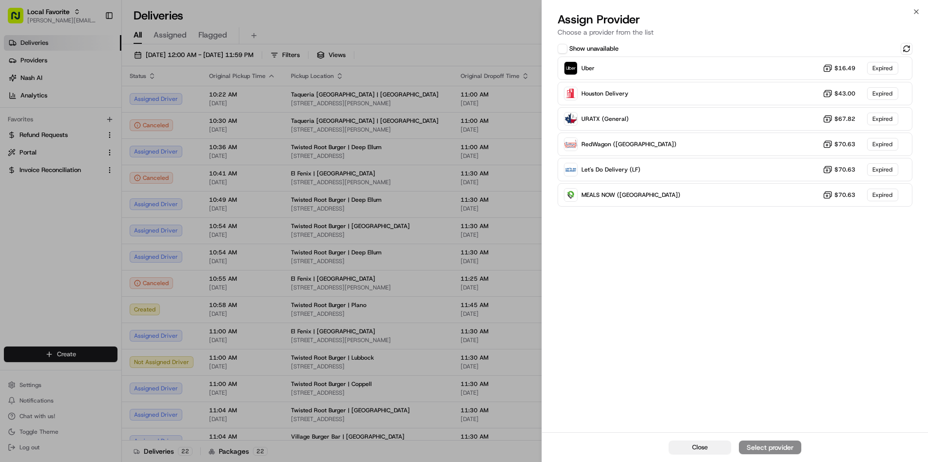
click at [696, 449] on span "Close" at bounding box center [700, 447] width 16 height 9
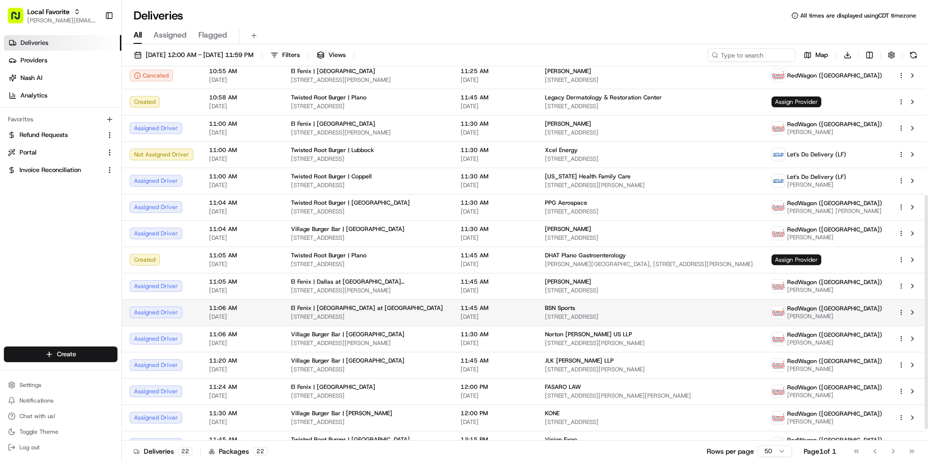
scroll to position [211, 0]
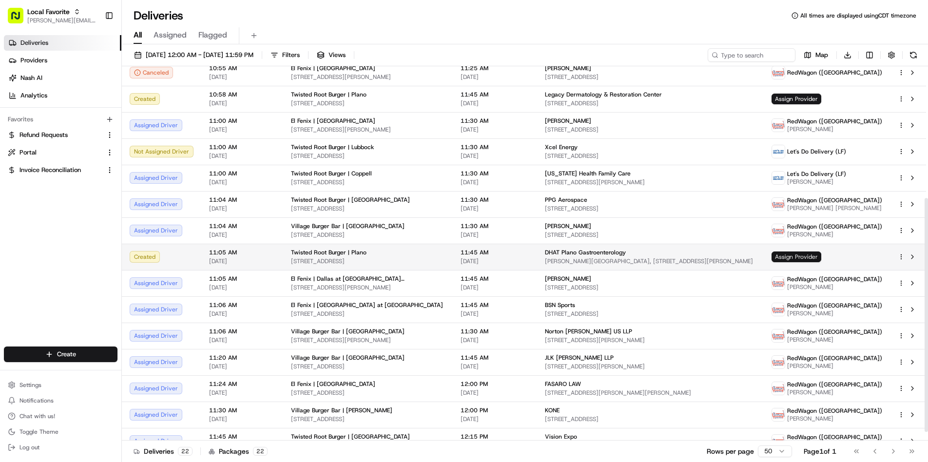
click at [795, 256] on span "Assign Provider" at bounding box center [797, 257] width 50 height 11
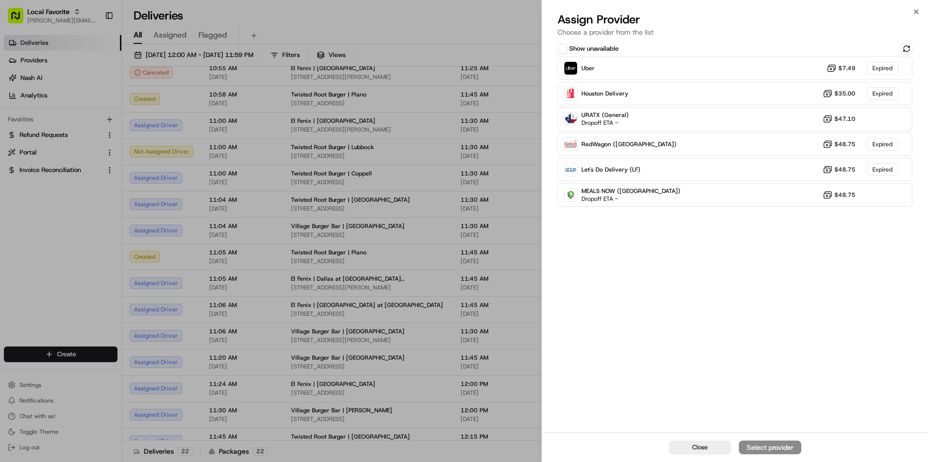
click at [728, 401] on div "Show unavailable Uber $7.49 Expired Houston Delivery $35.00 Expired URATX (Gene…" at bounding box center [735, 236] width 386 height 391
click at [700, 448] on span "Close" at bounding box center [700, 447] width 16 height 9
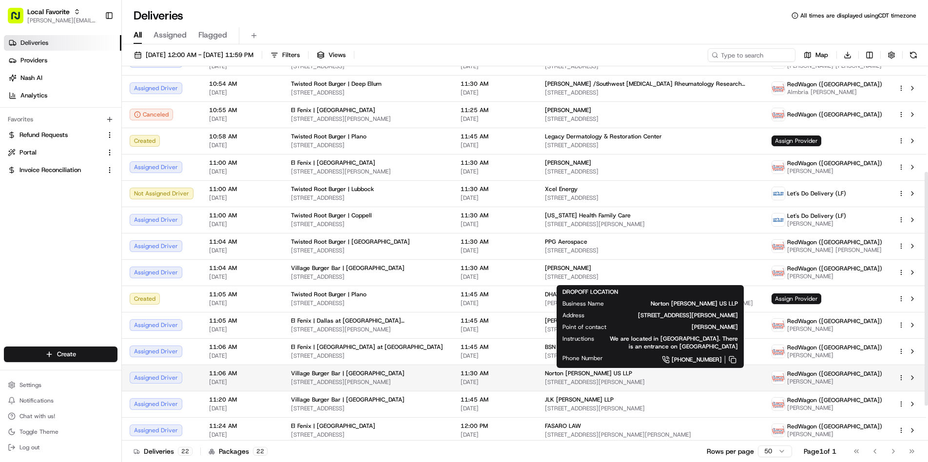
scroll to position [160, 0]
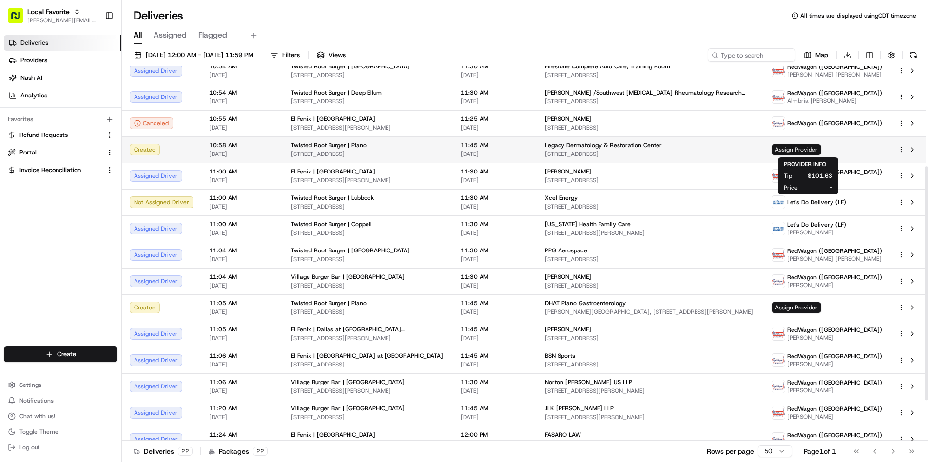
click at [821, 150] on span "Assign Provider" at bounding box center [797, 149] width 50 height 11
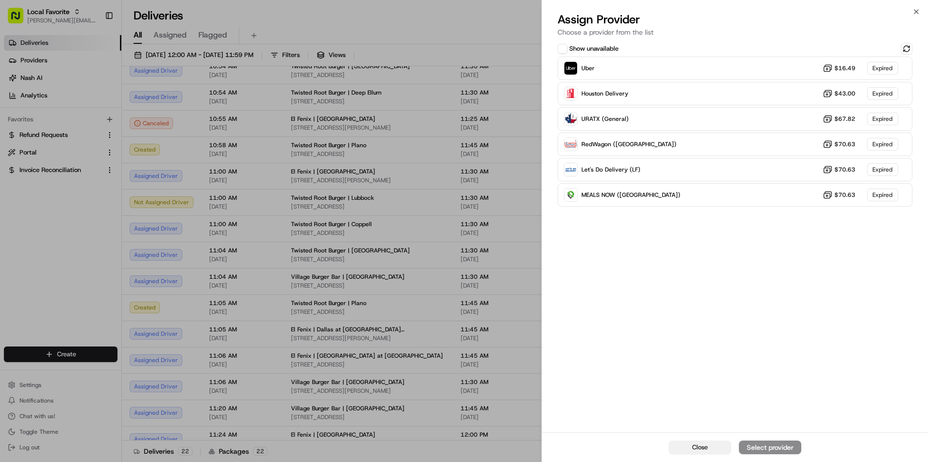
click at [705, 447] on span "Close" at bounding box center [700, 447] width 16 height 9
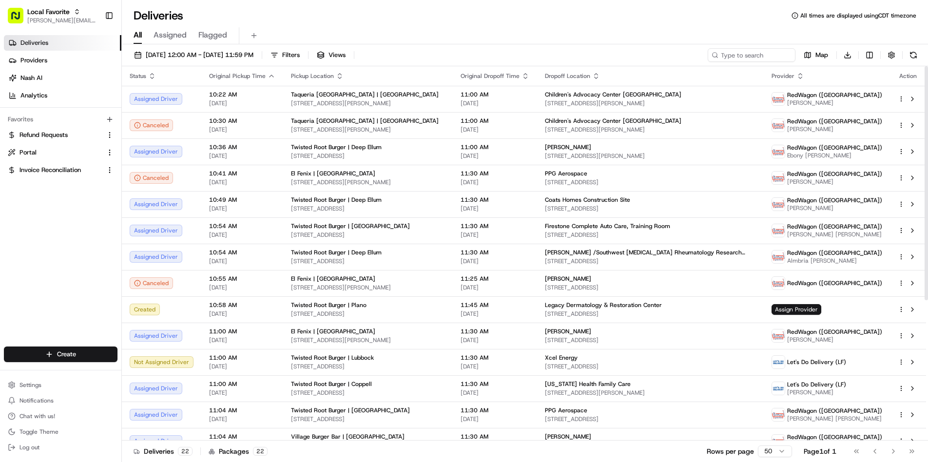
scroll to position [0, 0]
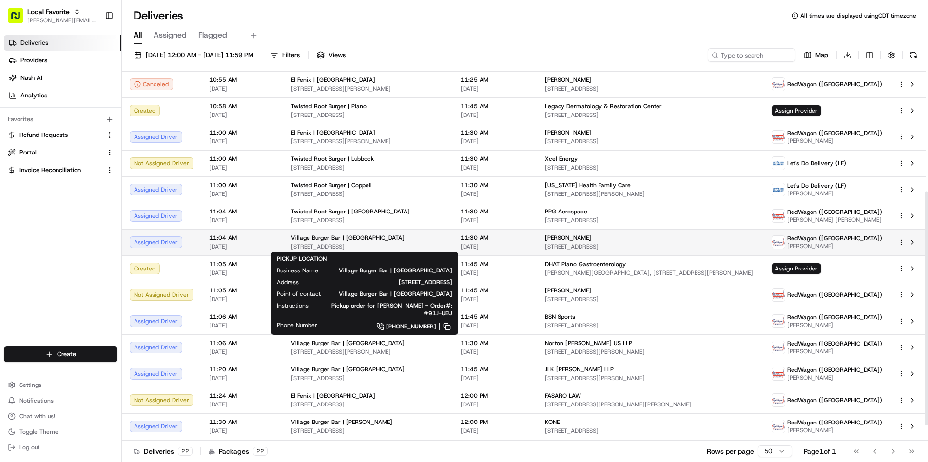
scroll to position [200, 0]
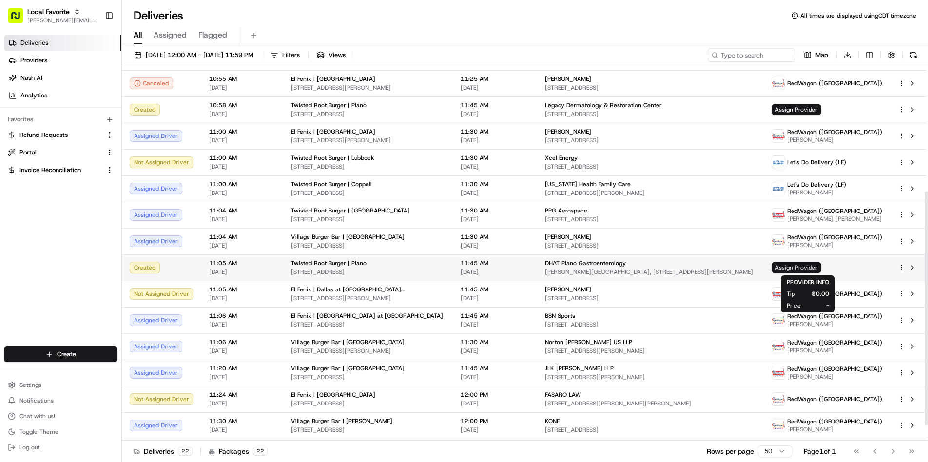
click at [821, 268] on span "Assign Provider" at bounding box center [797, 267] width 50 height 11
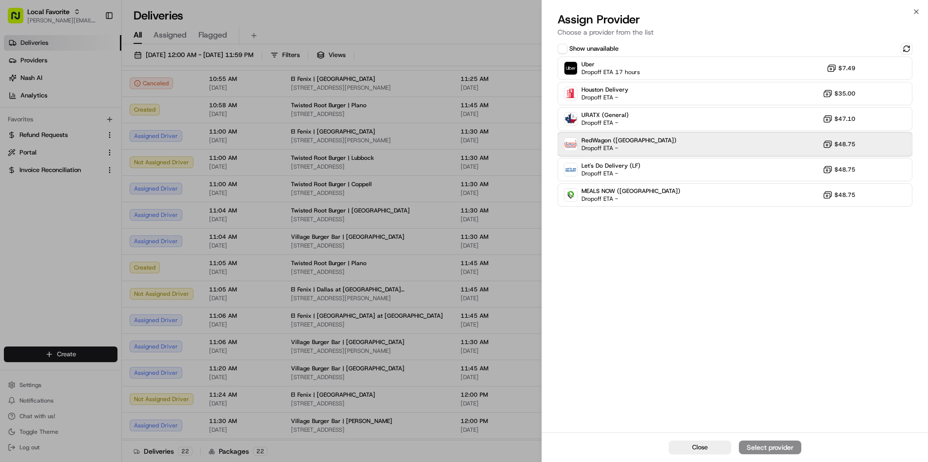
click at [777, 143] on div "RedWagon ([GEOGRAPHIC_DATA]) Dropoff ETA - $48.75" at bounding box center [735, 144] width 355 height 23
click at [777, 449] on div "Assign Provider" at bounding box center [770, 448] width 48 height 10
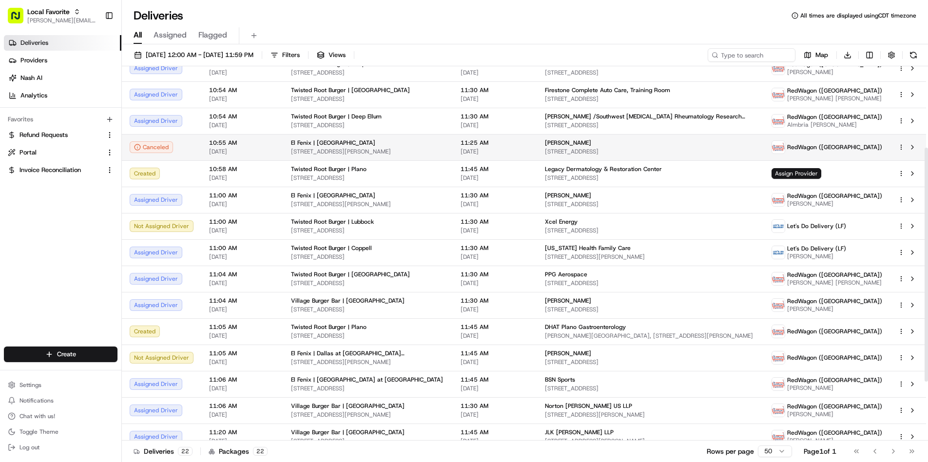
scroll to position [130, 0]
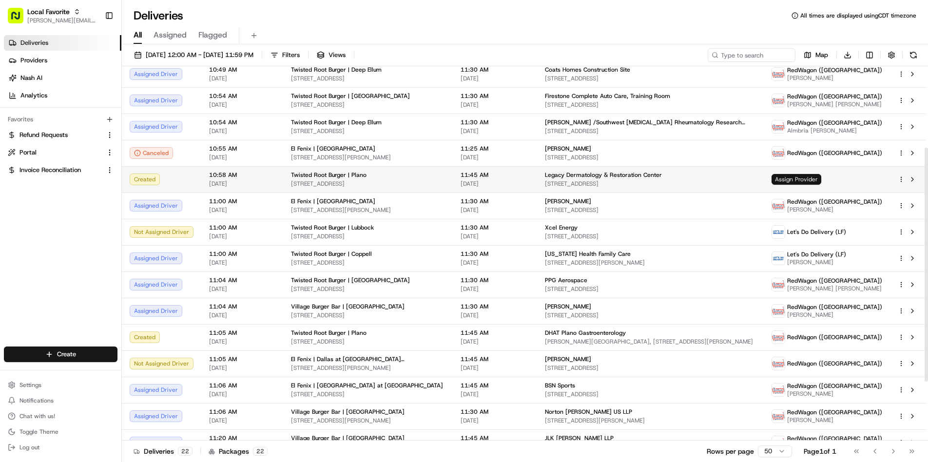
click at [801, 181] on span "Assign Provider" at bounding box center [797, 179] width 50 height 11
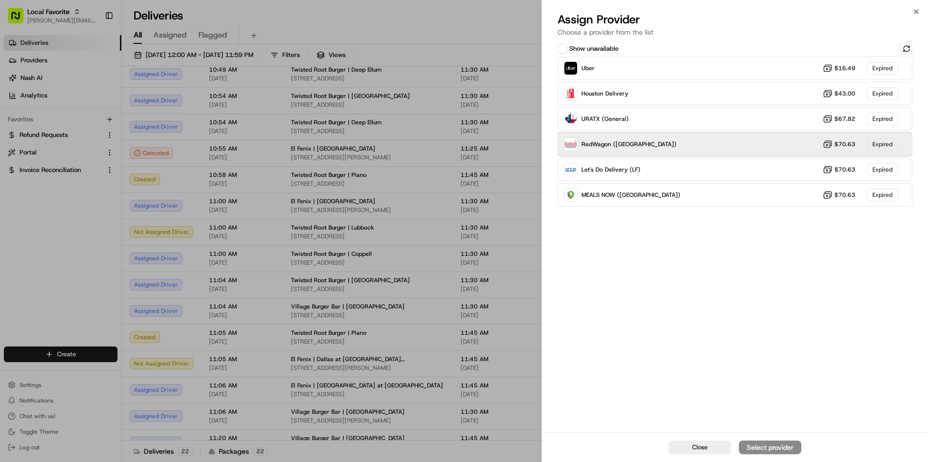
click at [689, 142] on div "RedWagon ([GEOGRAPHIC_DATA]) $70.63 Expired" at bounding box center [735, 144] width 355 height 23
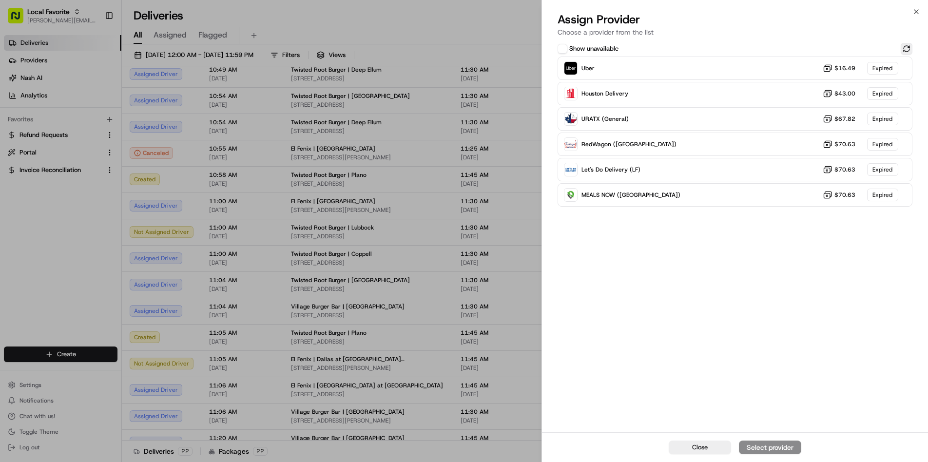
click at [908, 50] on button at bounding box center [907, 49] width 12 height 12
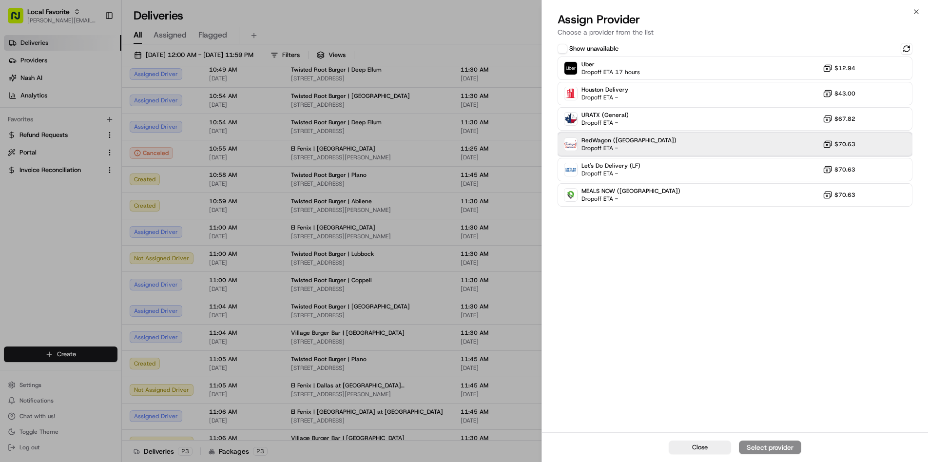
click at [799, 148] on div "RedWagon (Dallas) Dropoff ETA - $70.63" at bounding box center [735, 144] width 355 height 23
click at [775, 447] on div "Assign Provider" at bounding box center [770, 448] width 48 height 10
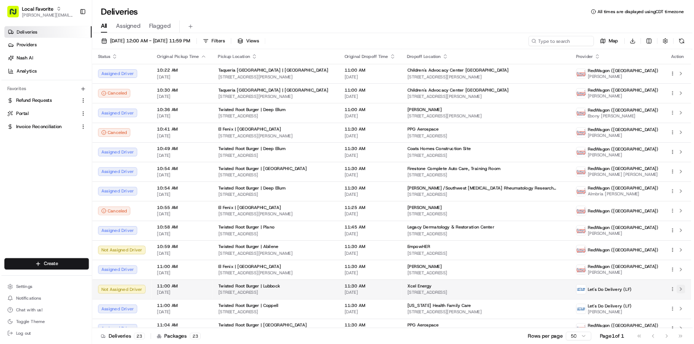
scroll to position [0, 0]
